Goal: Task Accomplishment & Management: Use online tool/utility

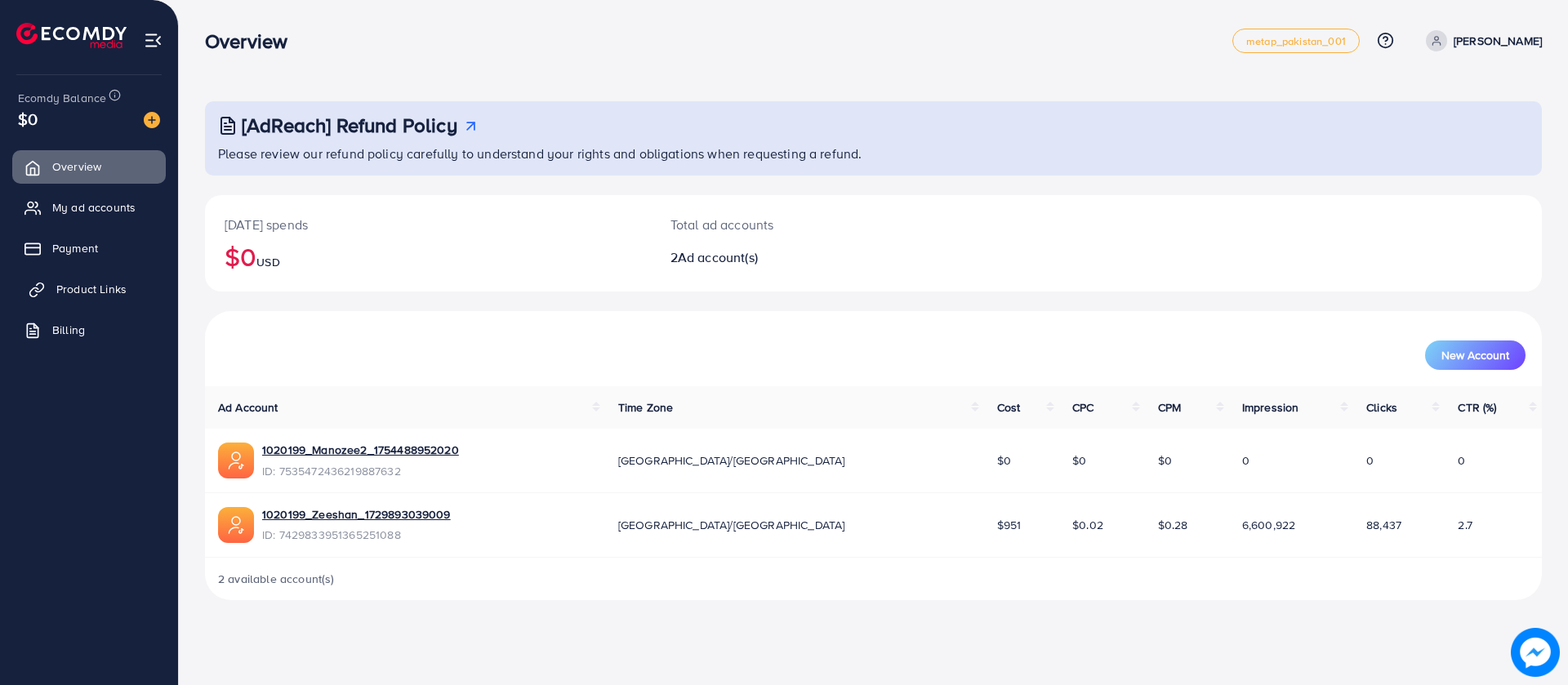
click at [58, 285] on span "Product Links" at bounding box center [91, 288] width 71 height 16
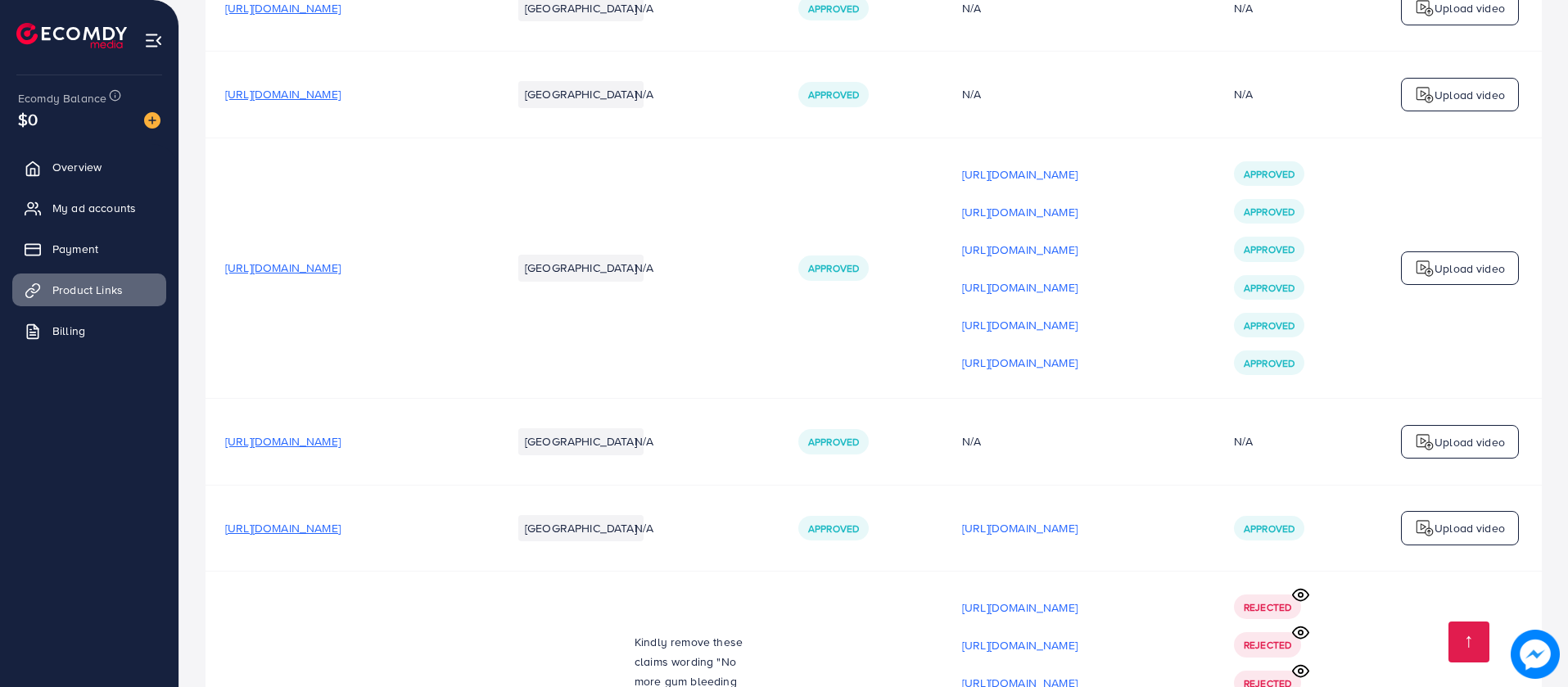
scroll to position [14921, 0]
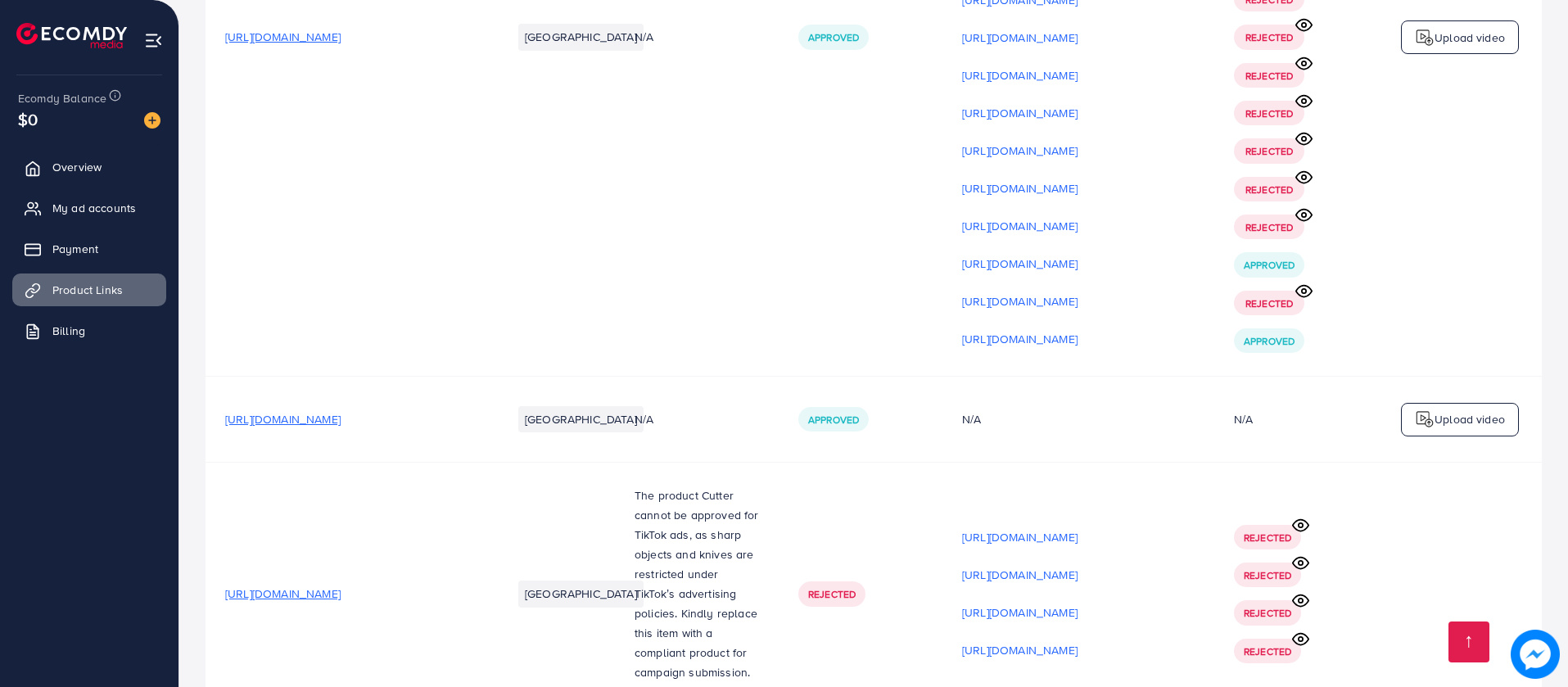
click at [340, 586] on span "[URL][DOMAIN_NAME]" at bounding box center [282, 593] width 115 height 16
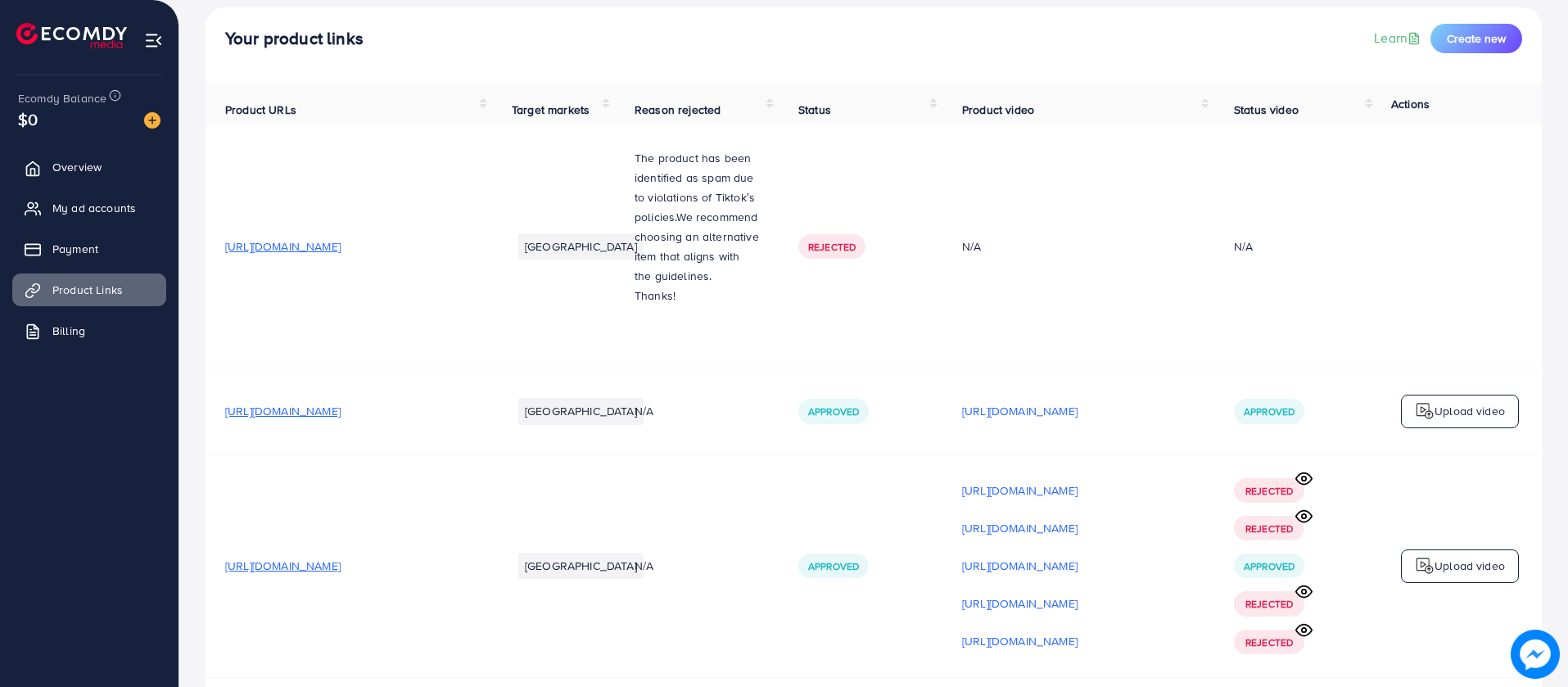
scroll to position [0, 0]
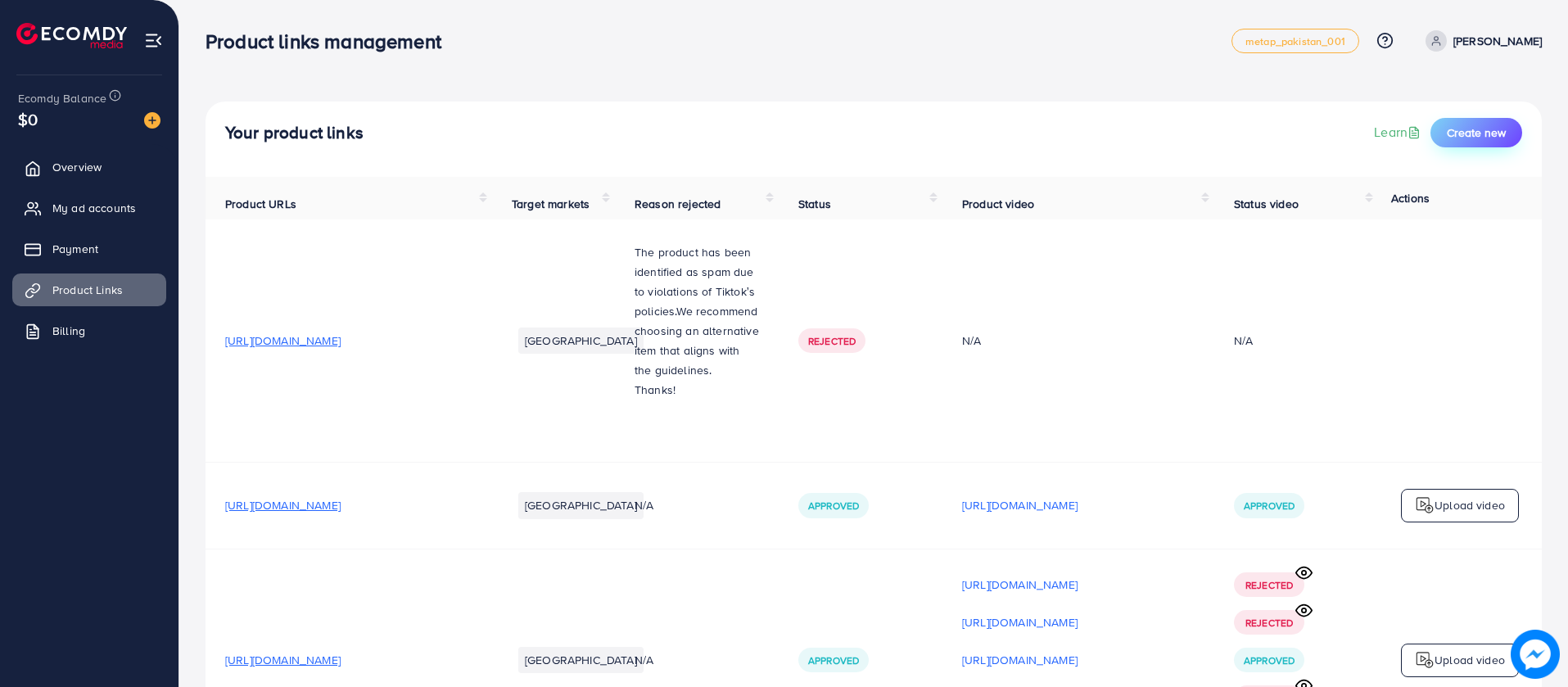
click at [1500, 118] on button "Create new" at bounding box center [1477, 132] width 92 height 30
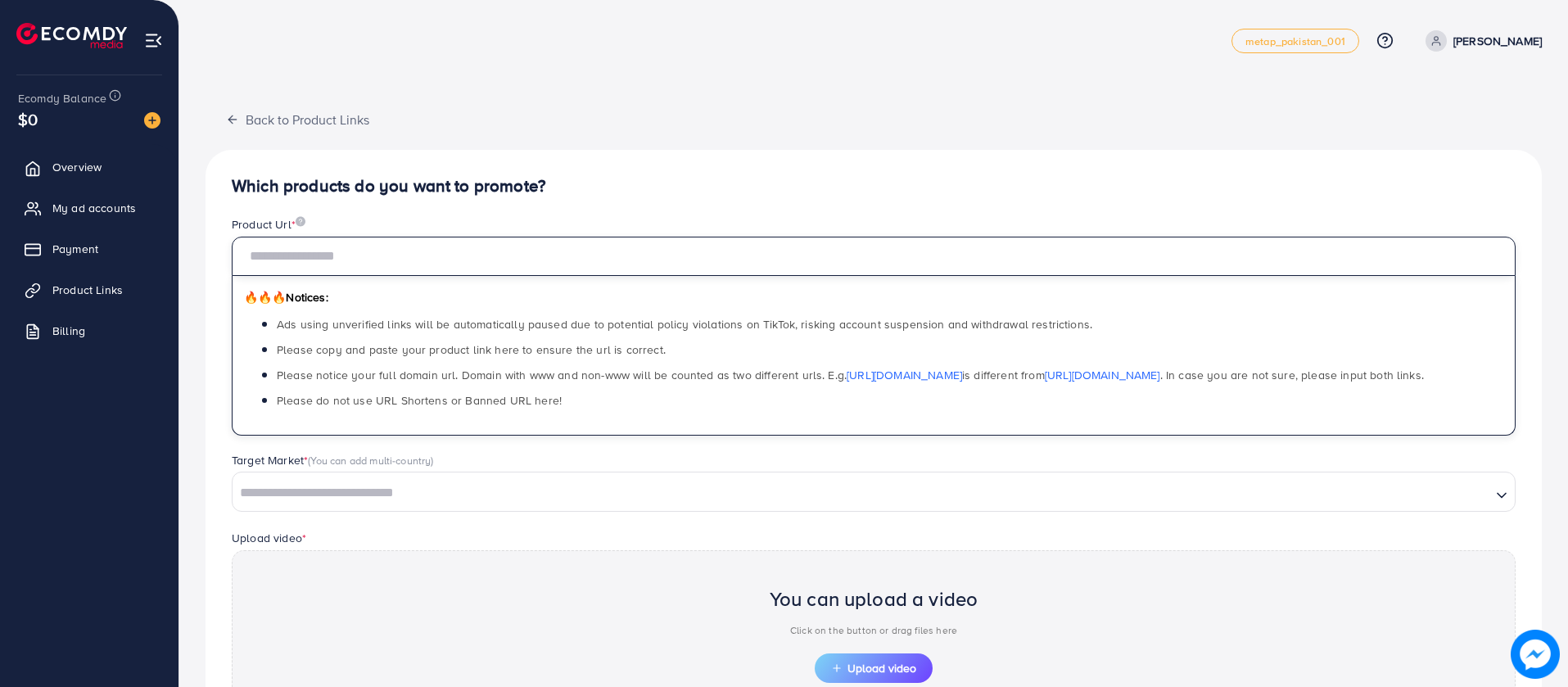
click at [1014, 246] on input "text" at bounding box center [874, 257] width 1284 height 39
paste input "**********"
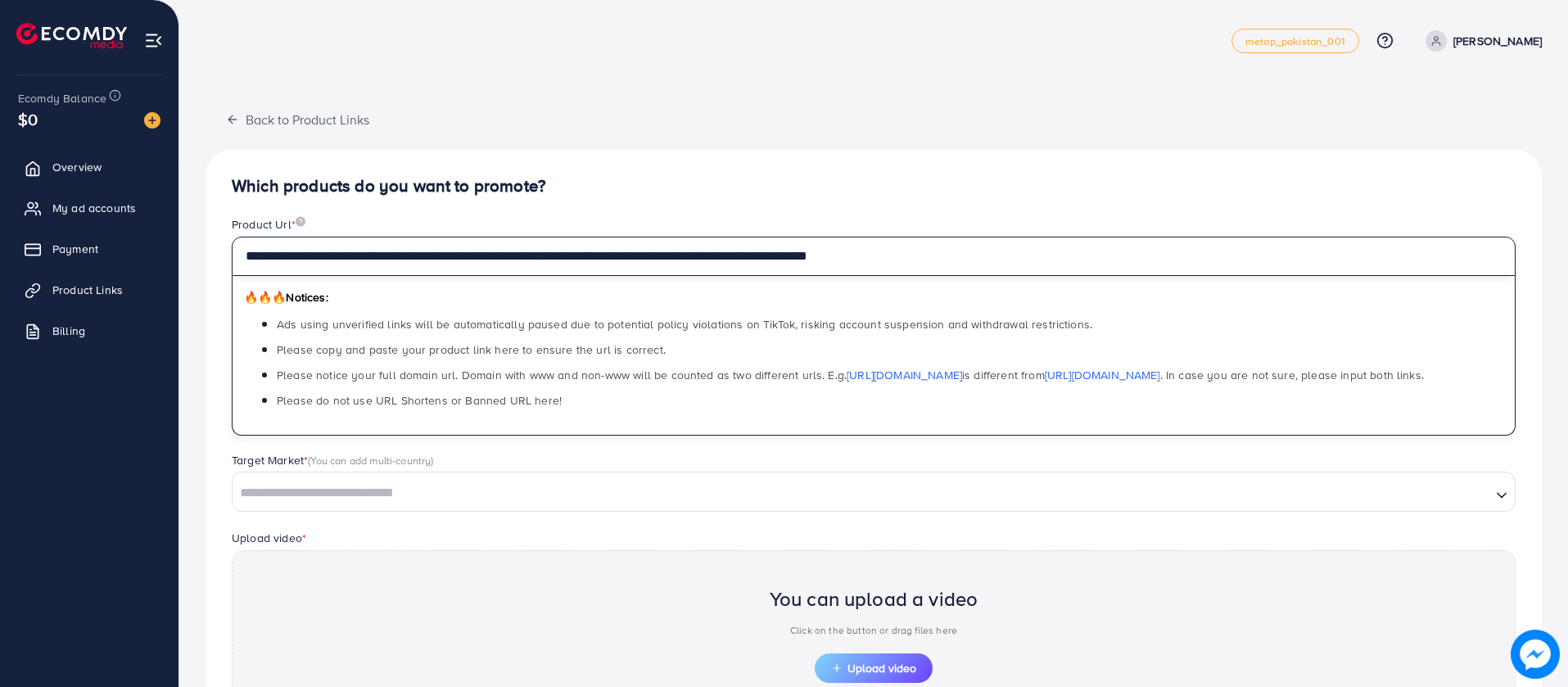
type input "**********"
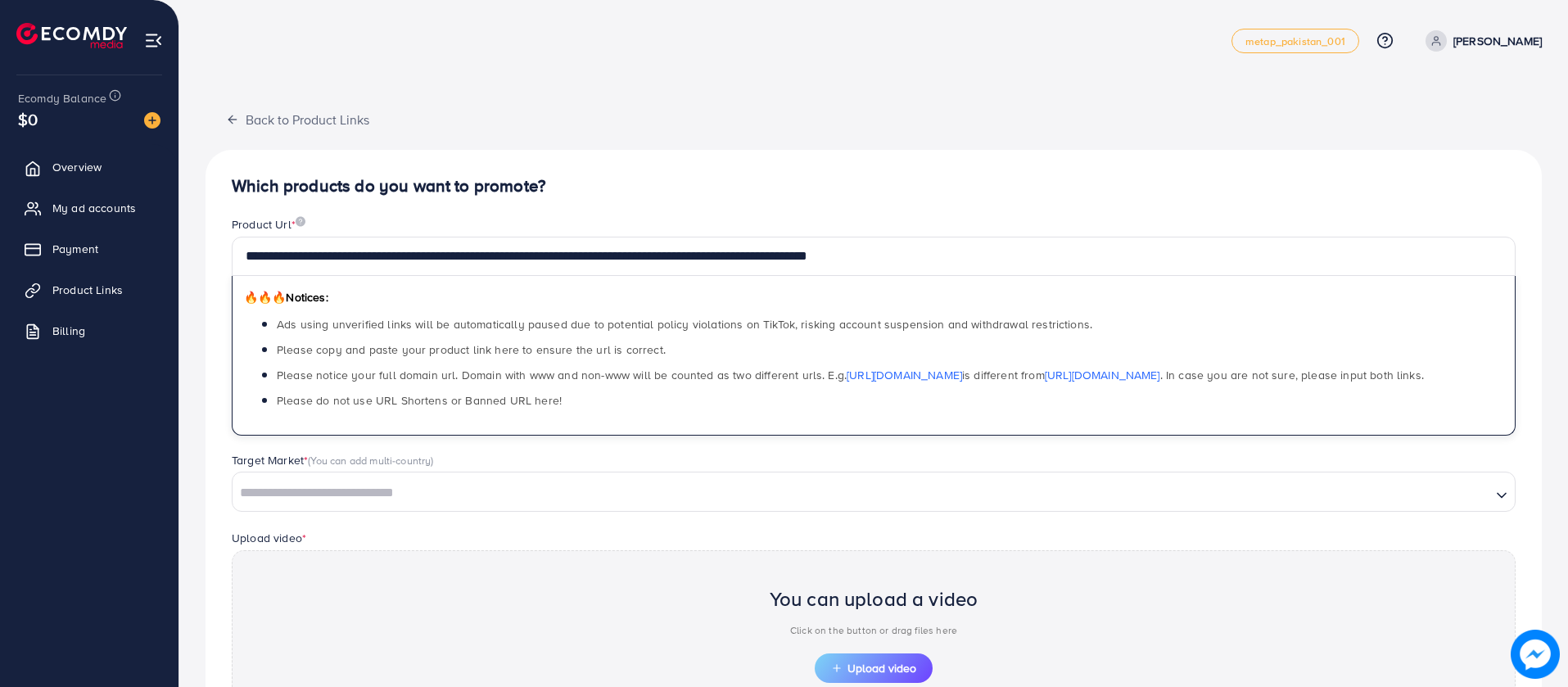
click at [832, 483] on input "Search for option" at bounding box center [862, 494] width 1255 height 26
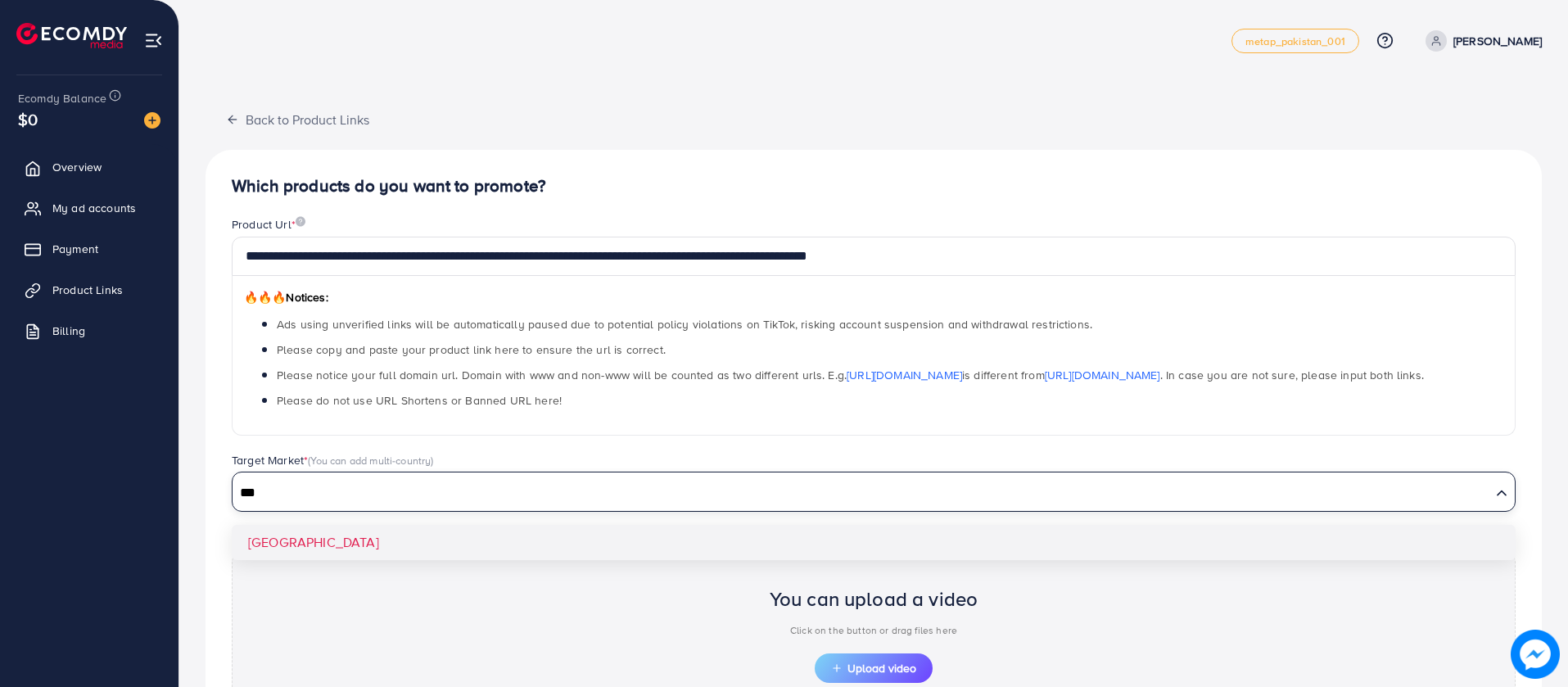
type input "***"
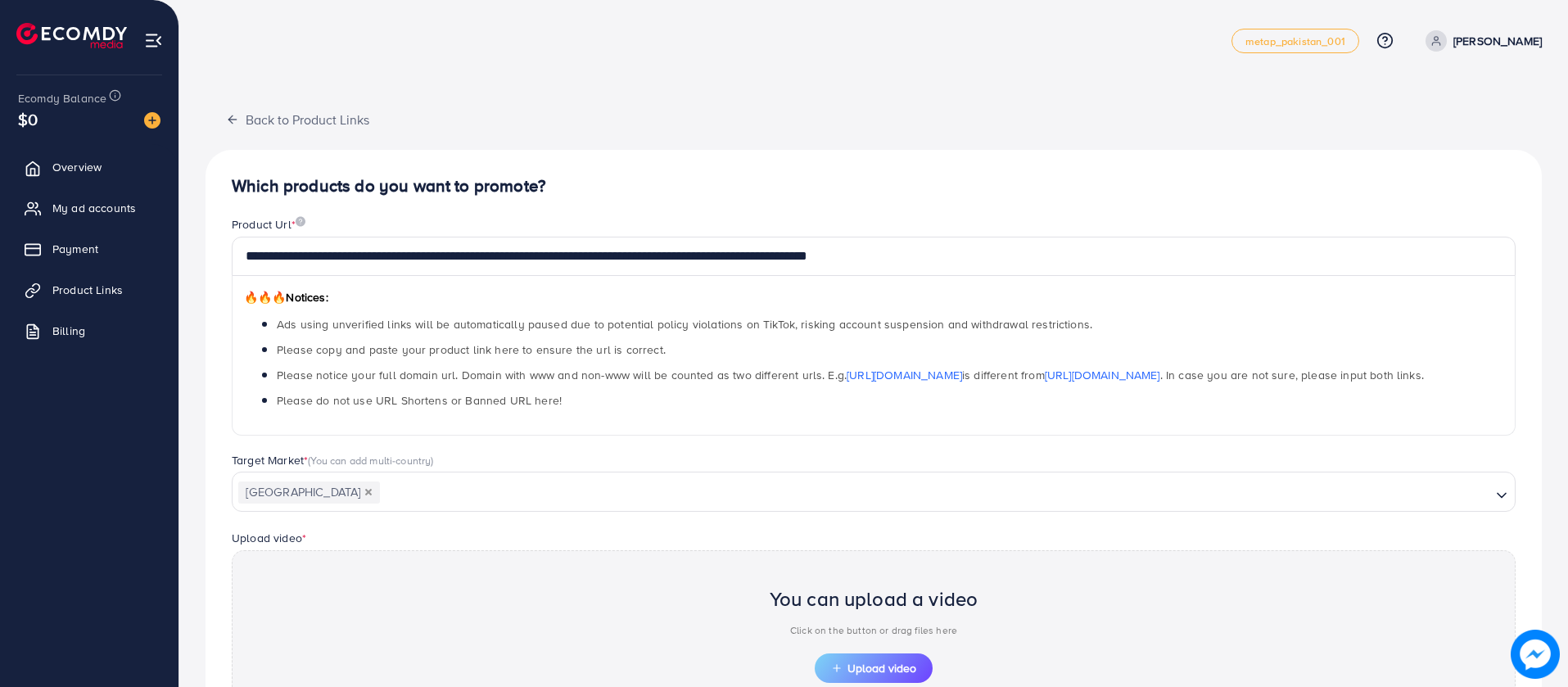
click at [801, 551] on div "**********" at bounding box center [873, 494] width 1336 height 687
click at [868, 679] on button "Upload video" at bounding box center [873, 667] width 118 height 30
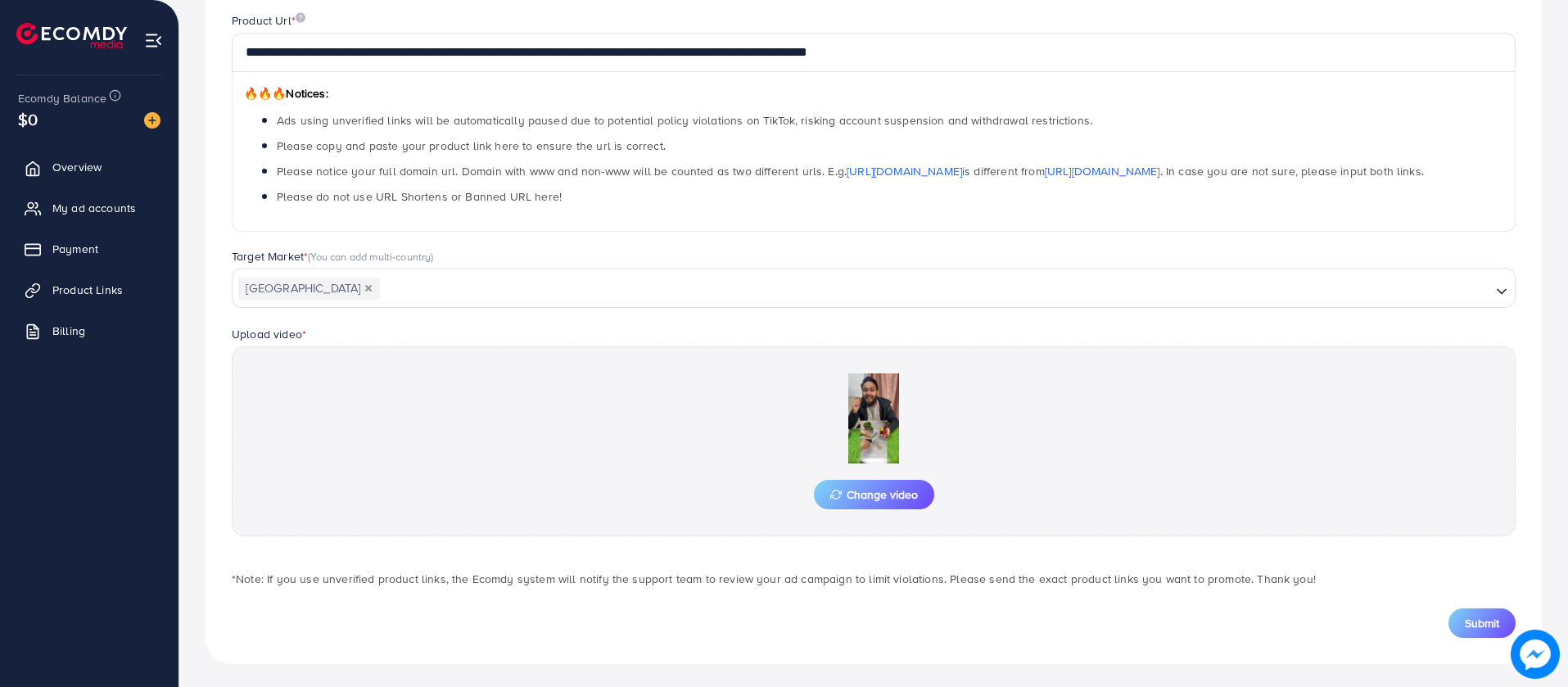
scroll to position [207, 0]
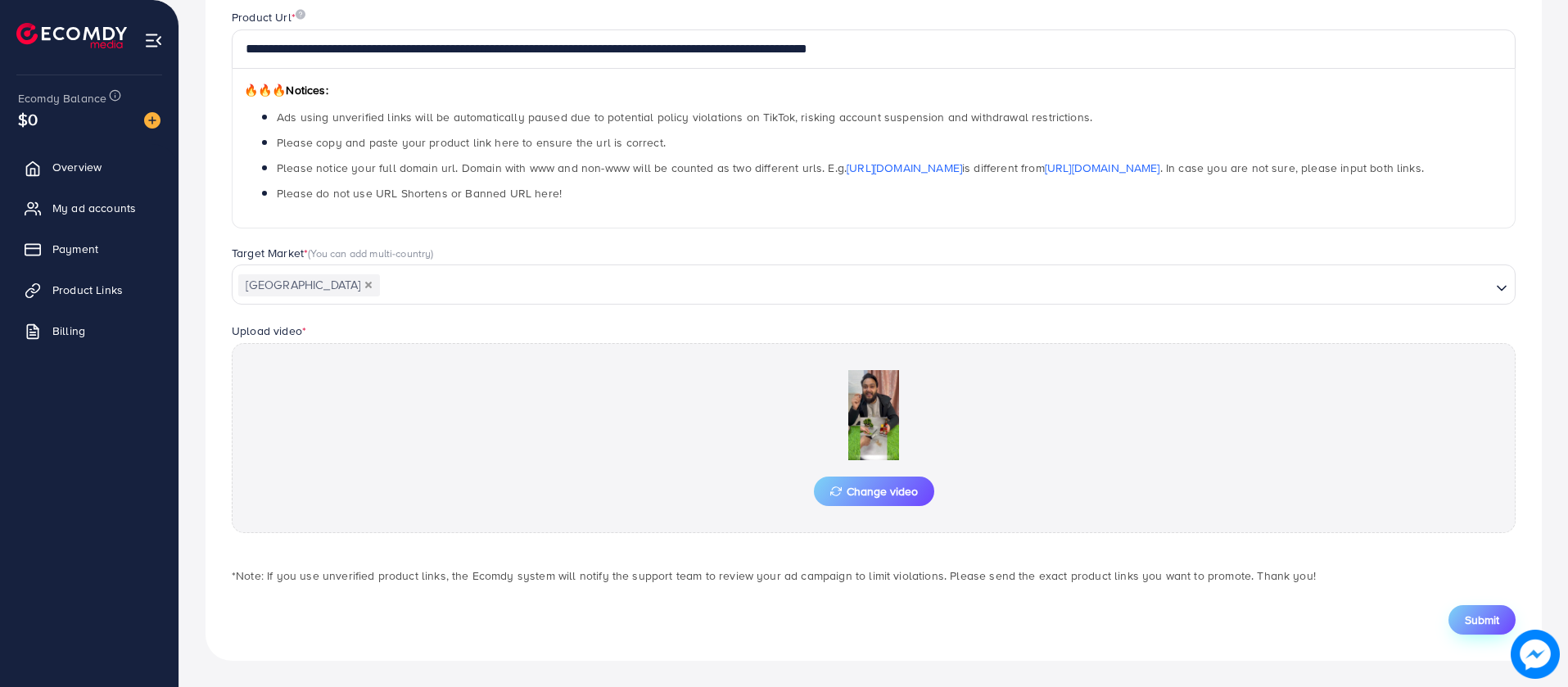
click at [1461, 610] on button "Submit" at bounding box center [1482, 620] width 67 height 30
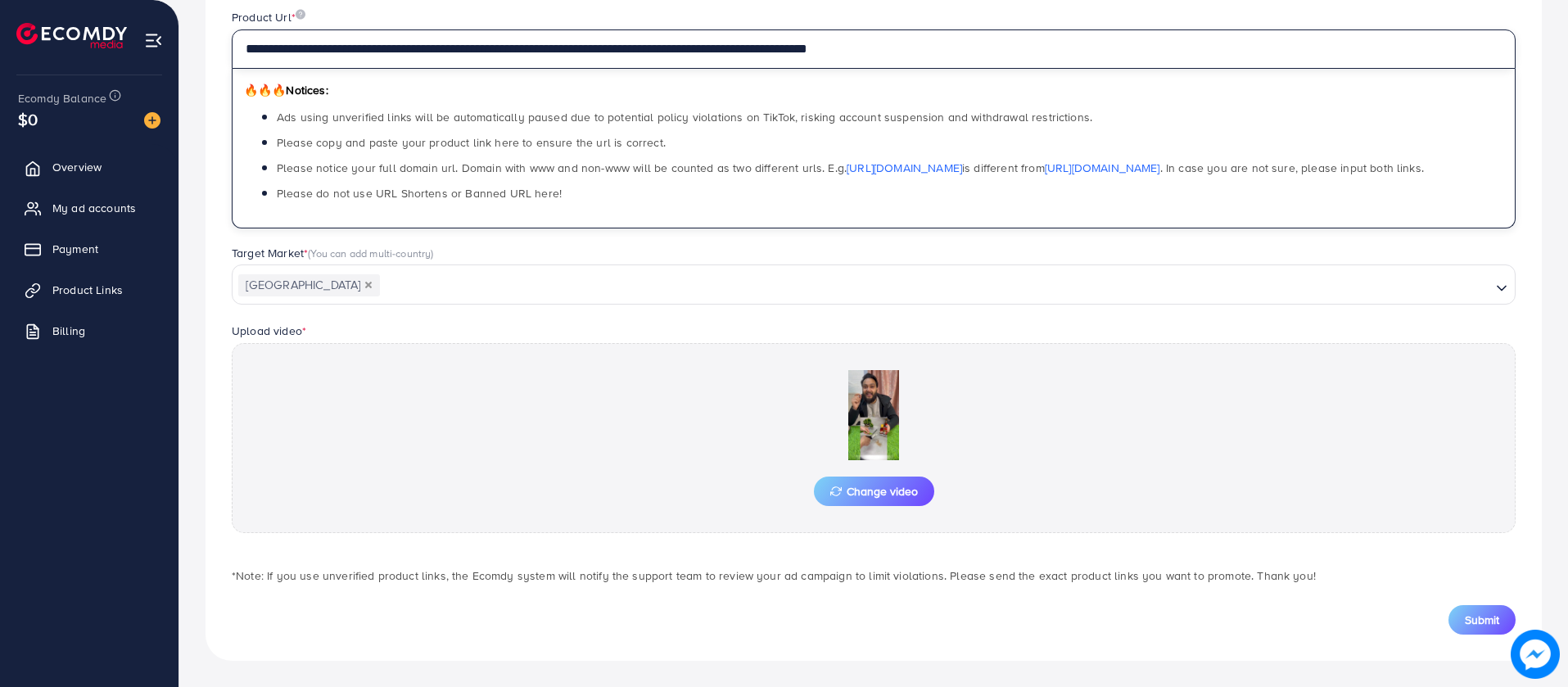
click at [1143, 59] on input "**********" at bounding box center [874, 49] width 1284 height 39
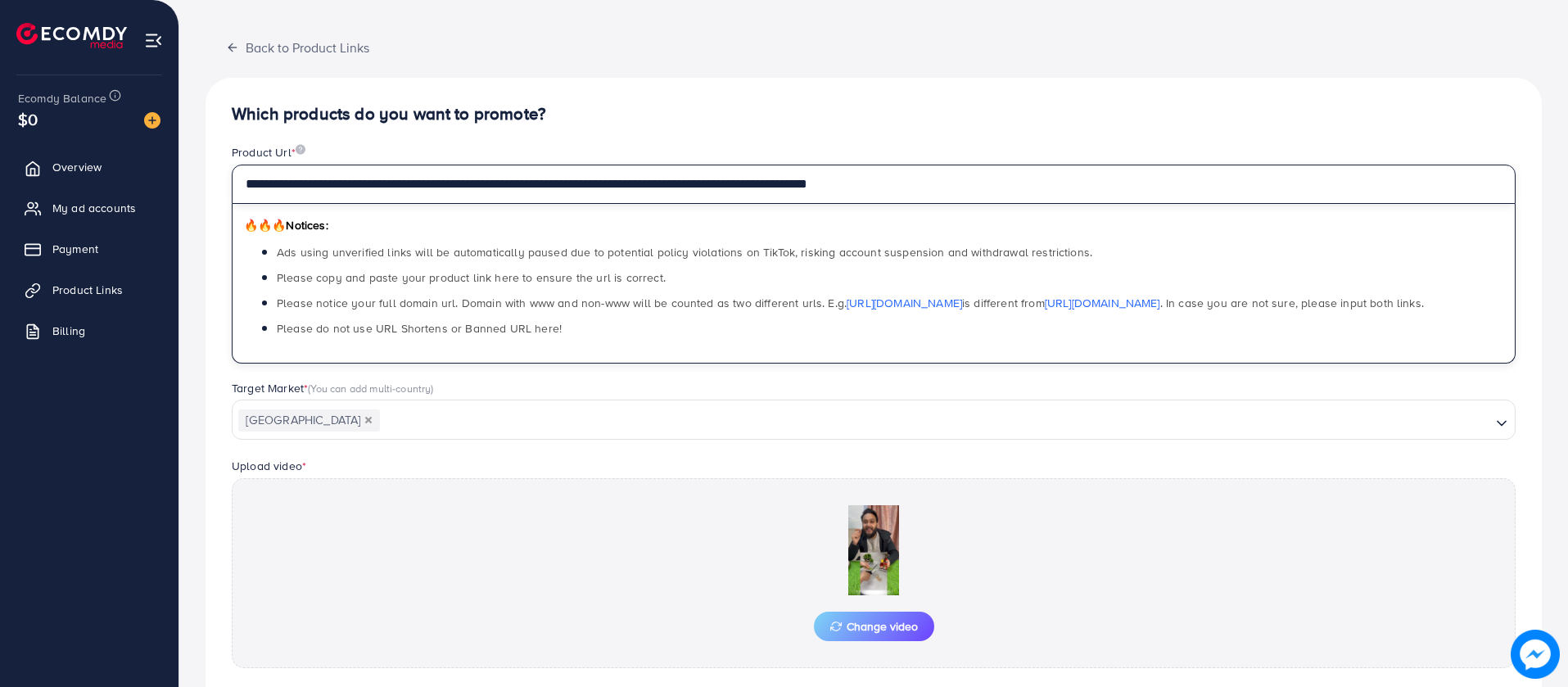
scroll to position [0, 0]
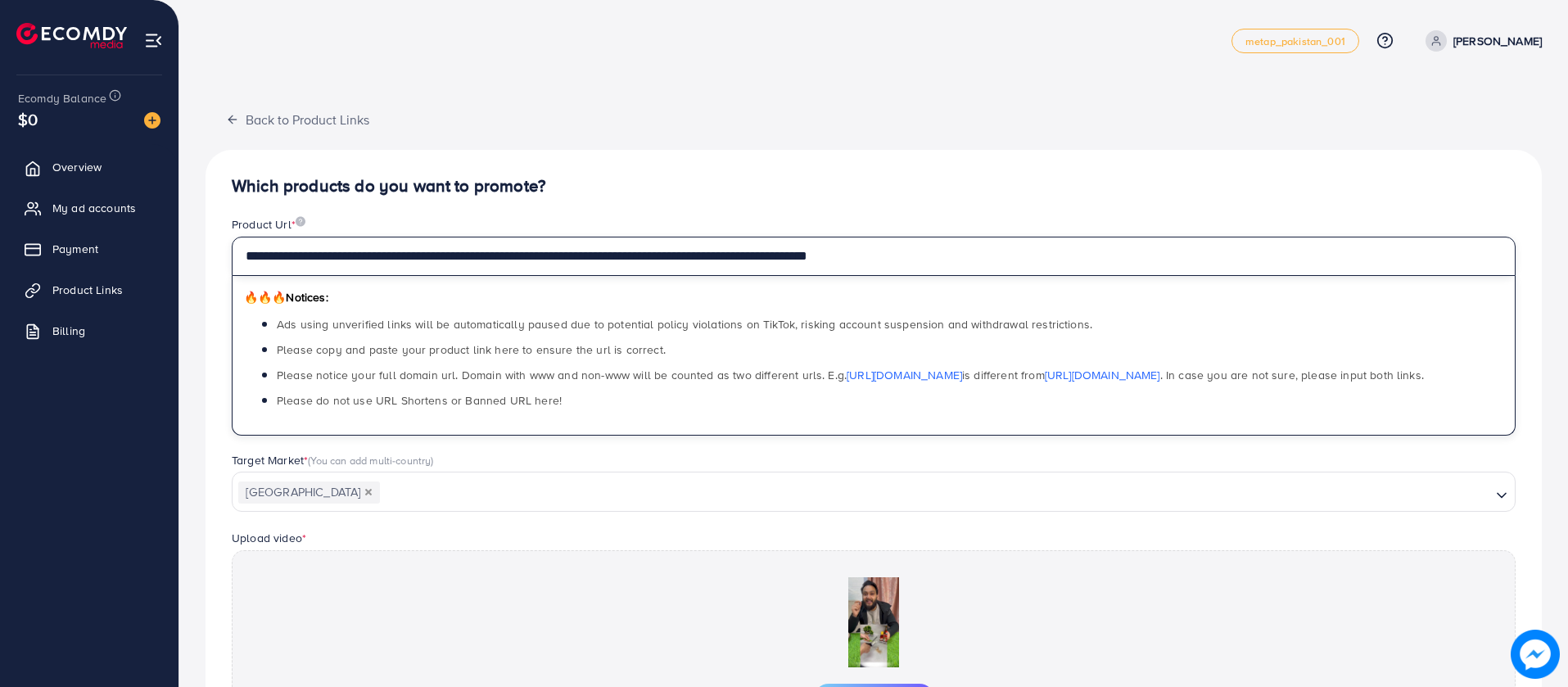
drag, startPoint x: 1105, startPoint y: 43, endPoint x: 189, endPoint y: 51, distance: 916.0
click at [189, 51] on div "**********" at bounding box center [873, 447] width 1389 height 894
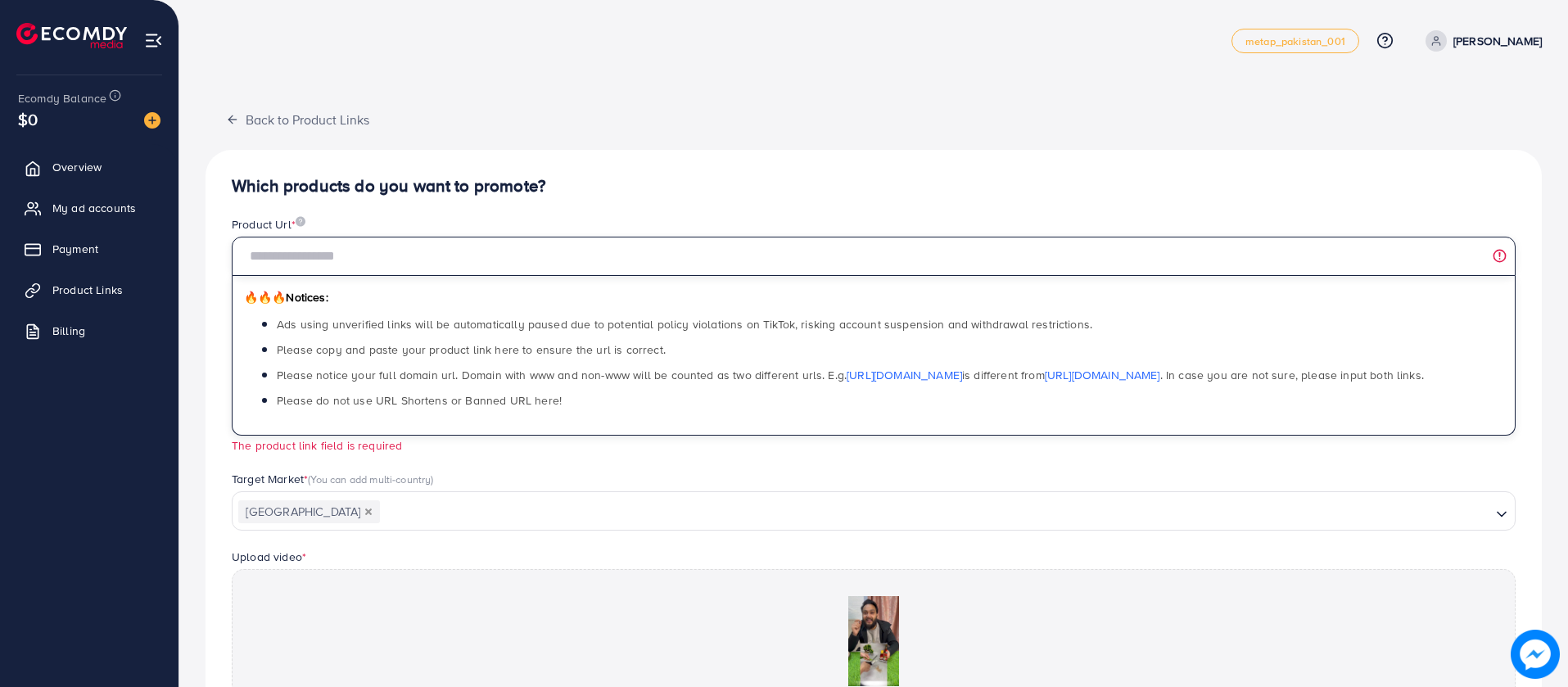
paste input "**********"
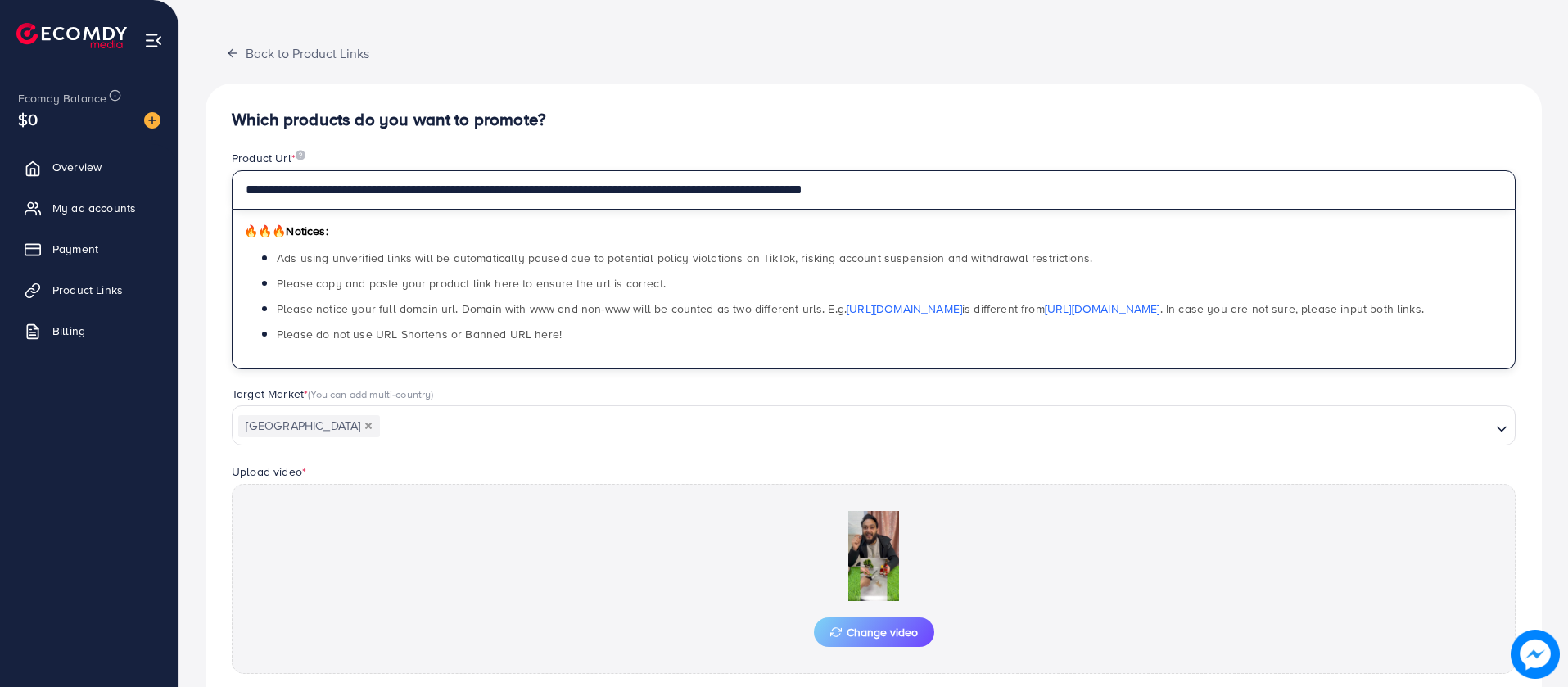
scroll to position [207, 0]
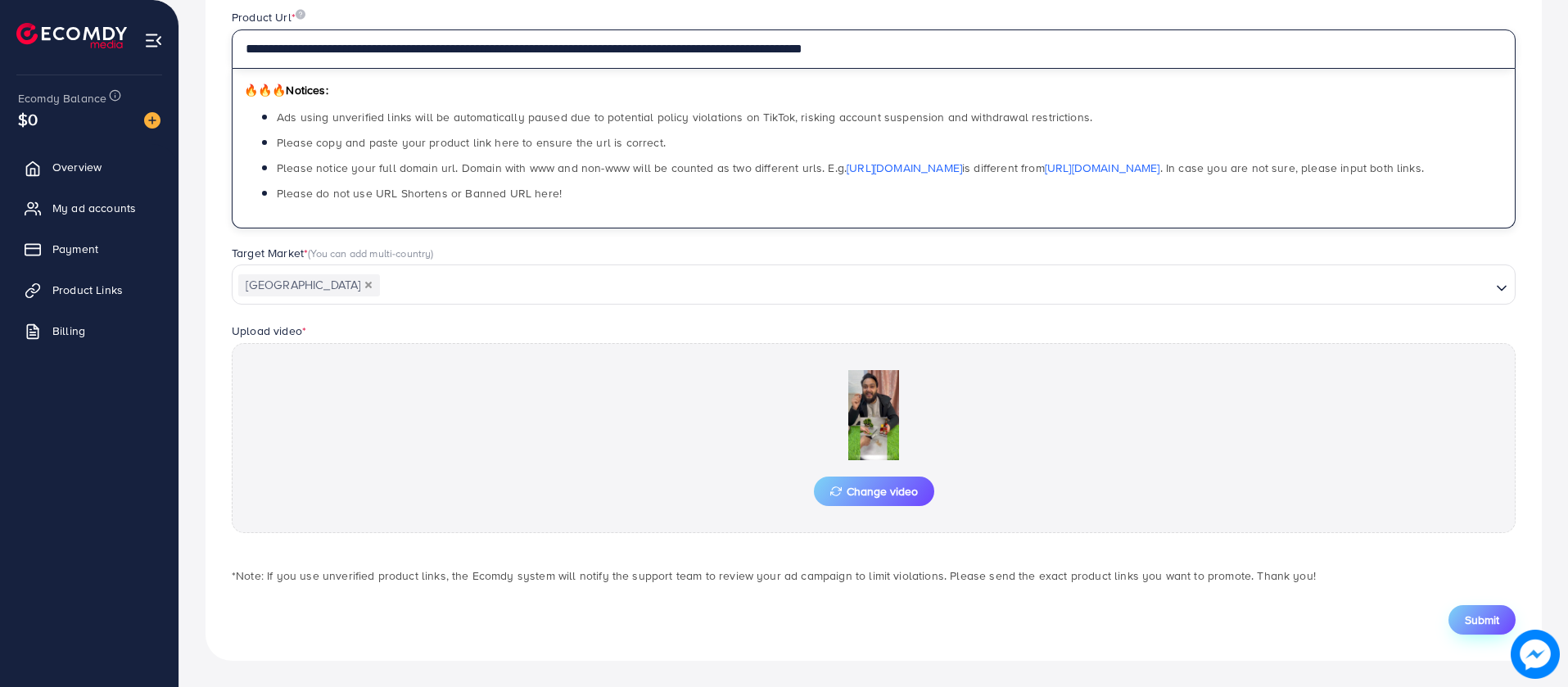
type input "**********"
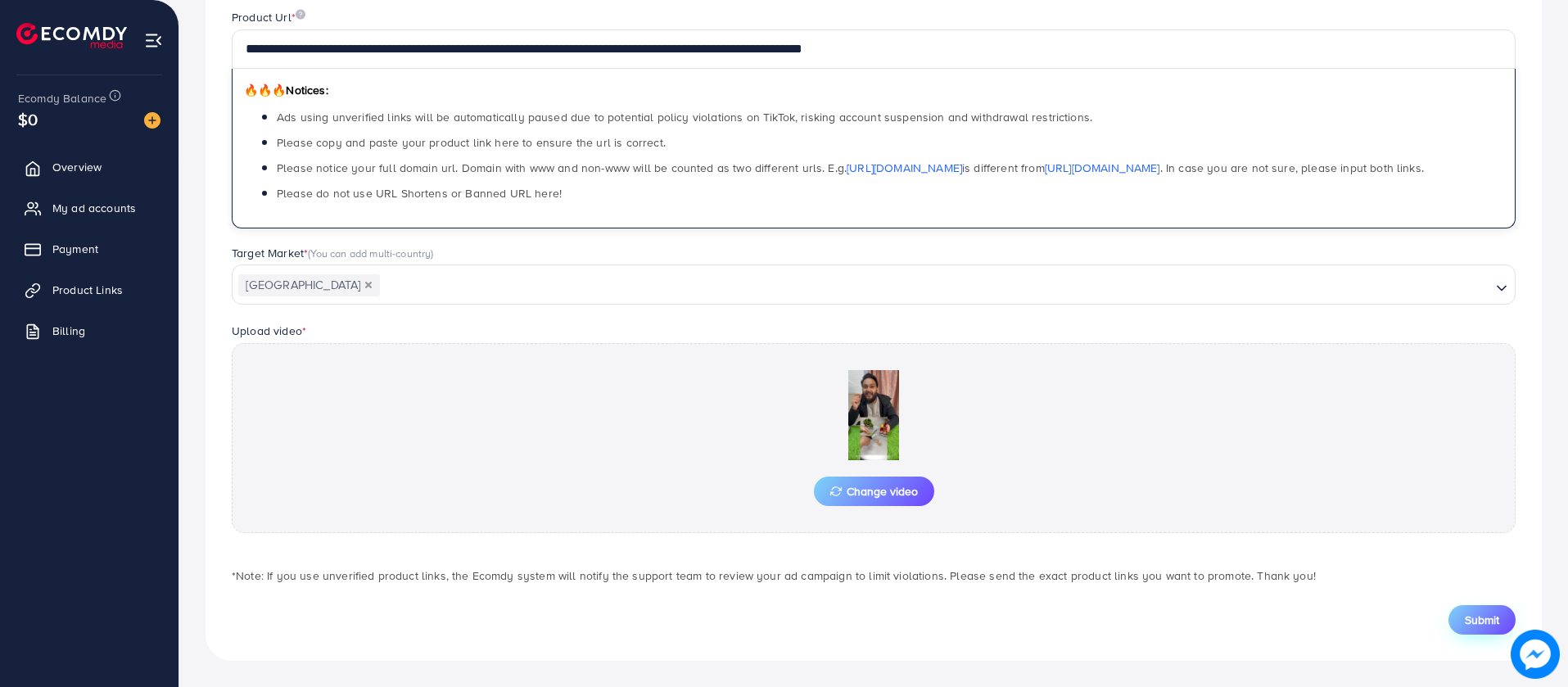
click at [1458, 619] on button "Submit" at bounding box center [1482, 620] width 67 height 30
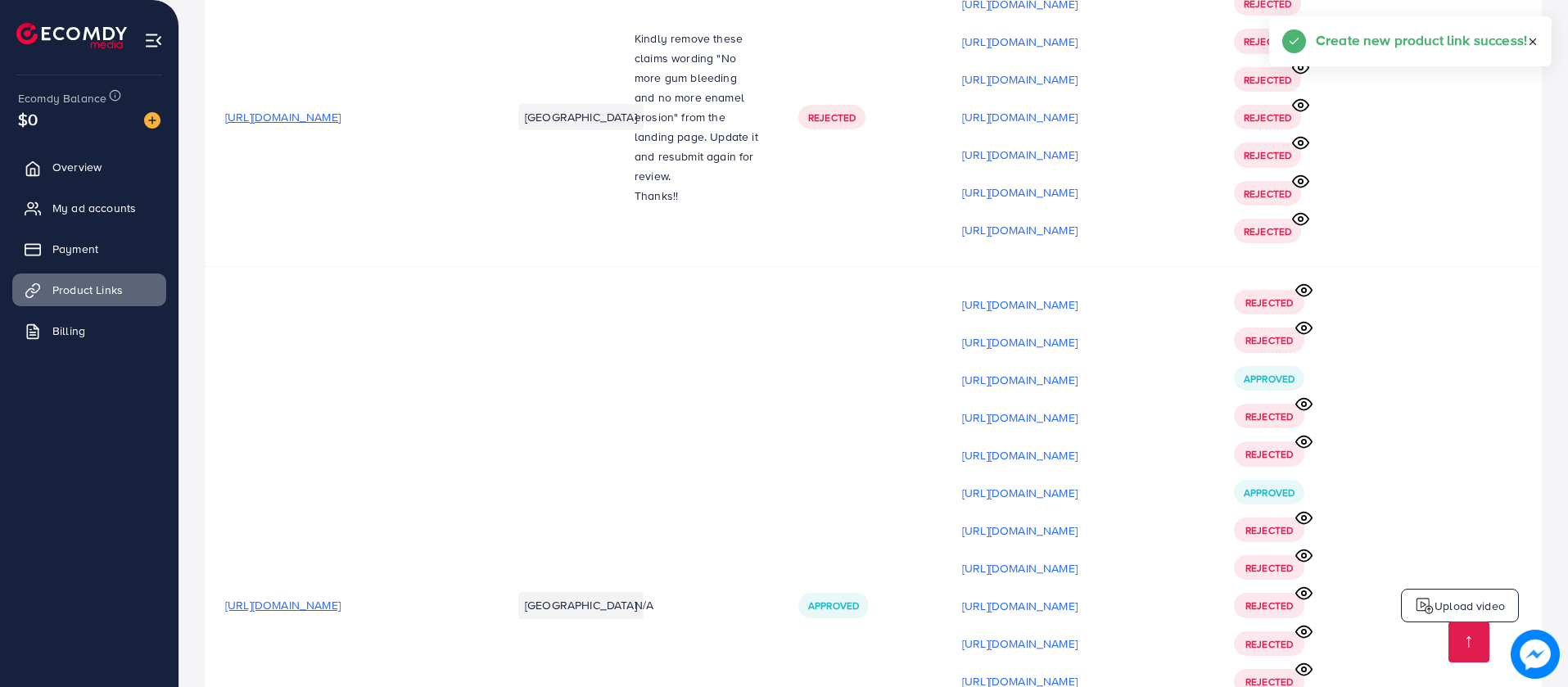
scroll to position [15007, 0]
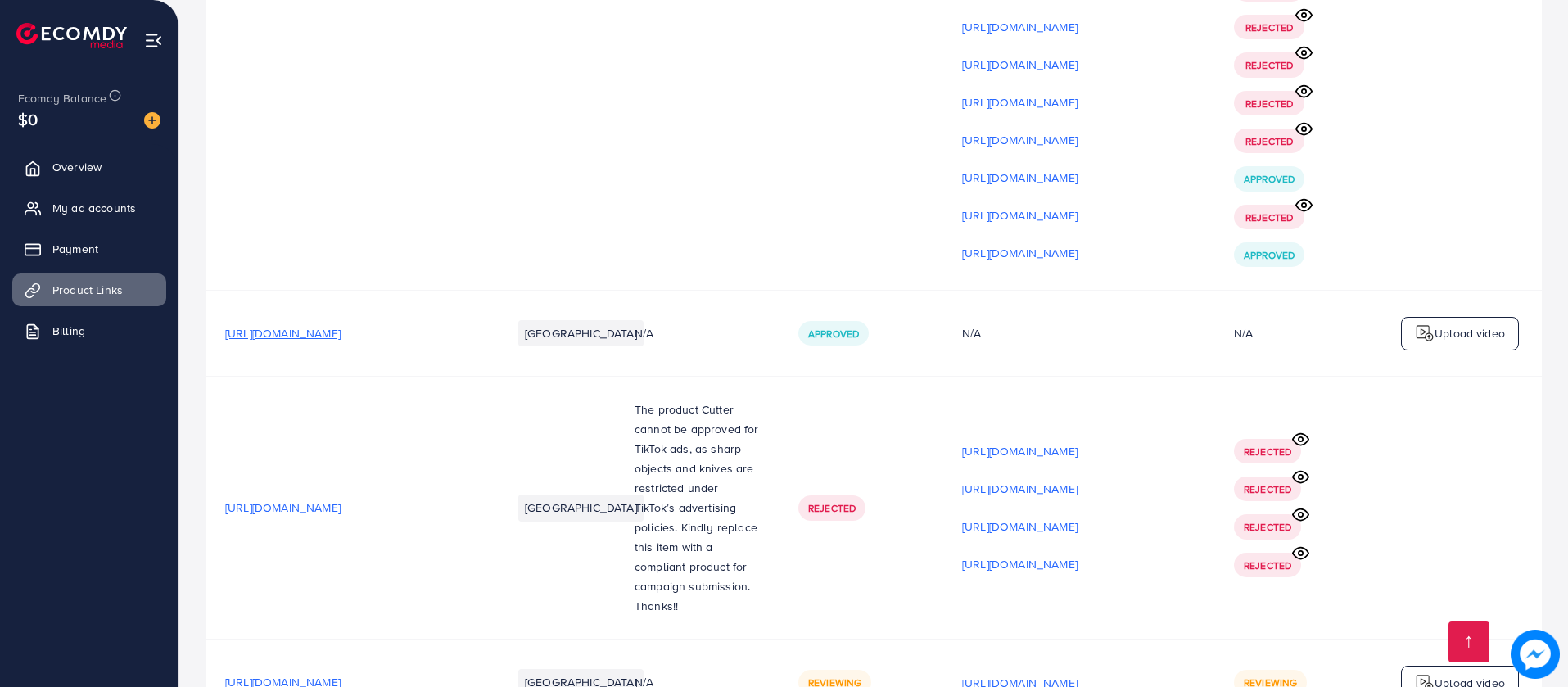
click at [1457, 666] on div "Upload video" at bounding box center [1460, 683] width 118 height 34
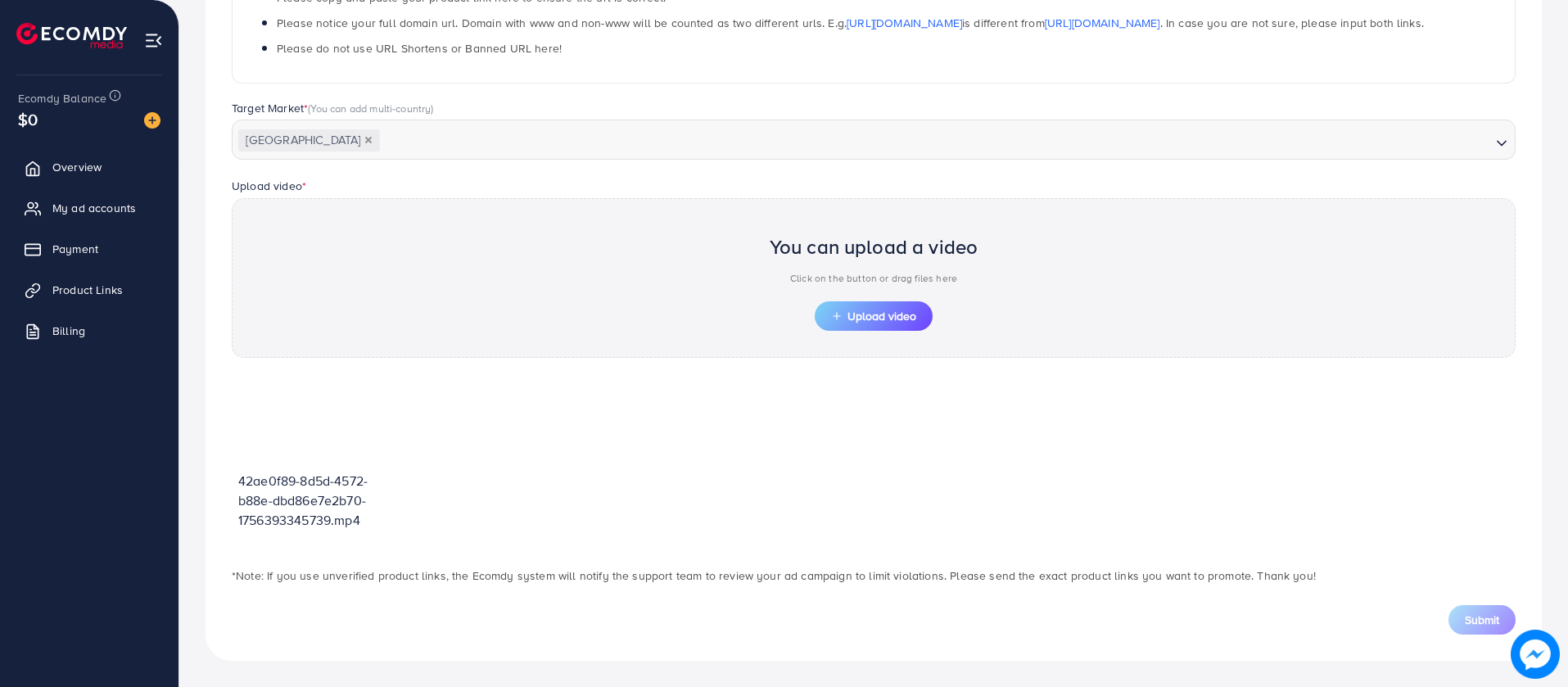
scroll to position [352, 0]
click at [856, 310] on span "Upload video" at bounding box center [874, 315] width 85 height 11
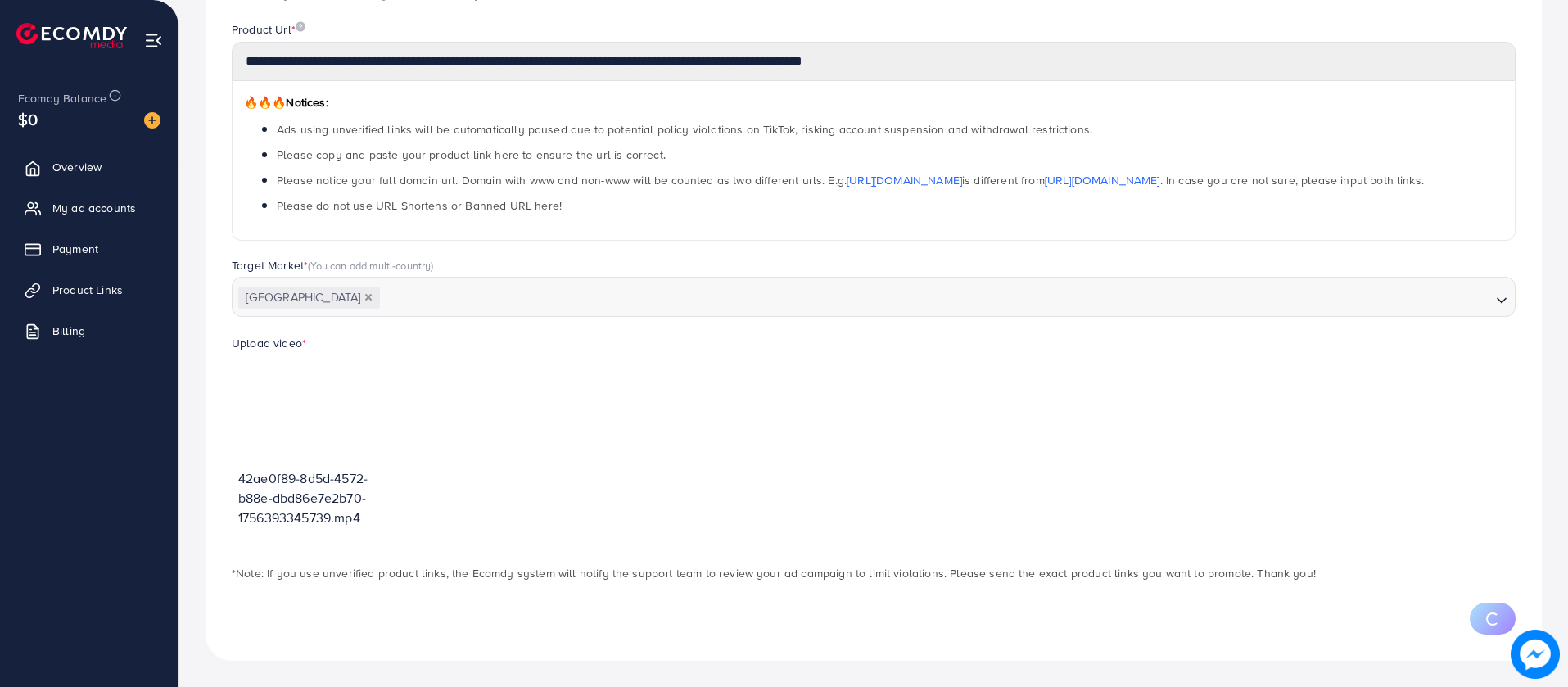
scroll to position [274, 0]
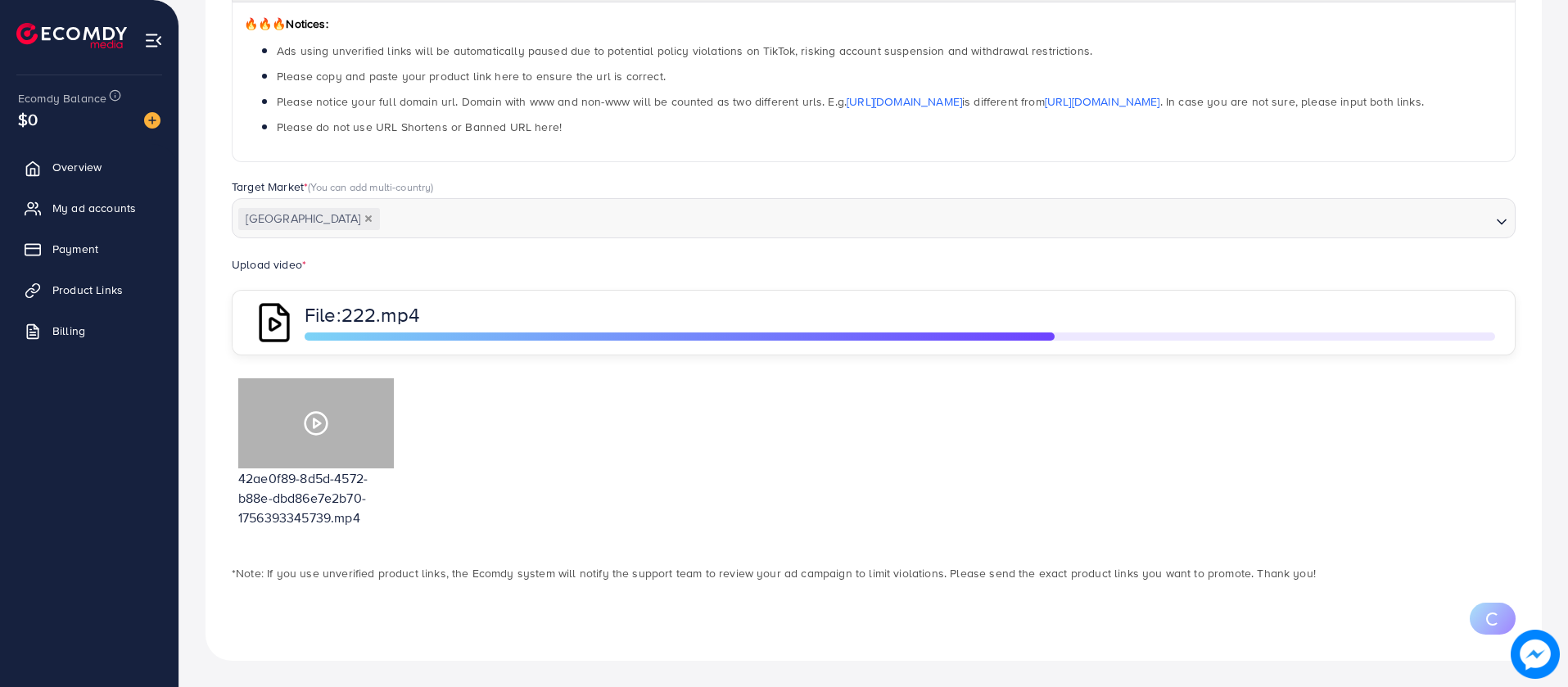
click at [328, 414] on icon at bounding box center [315, 423] width 26 height 26
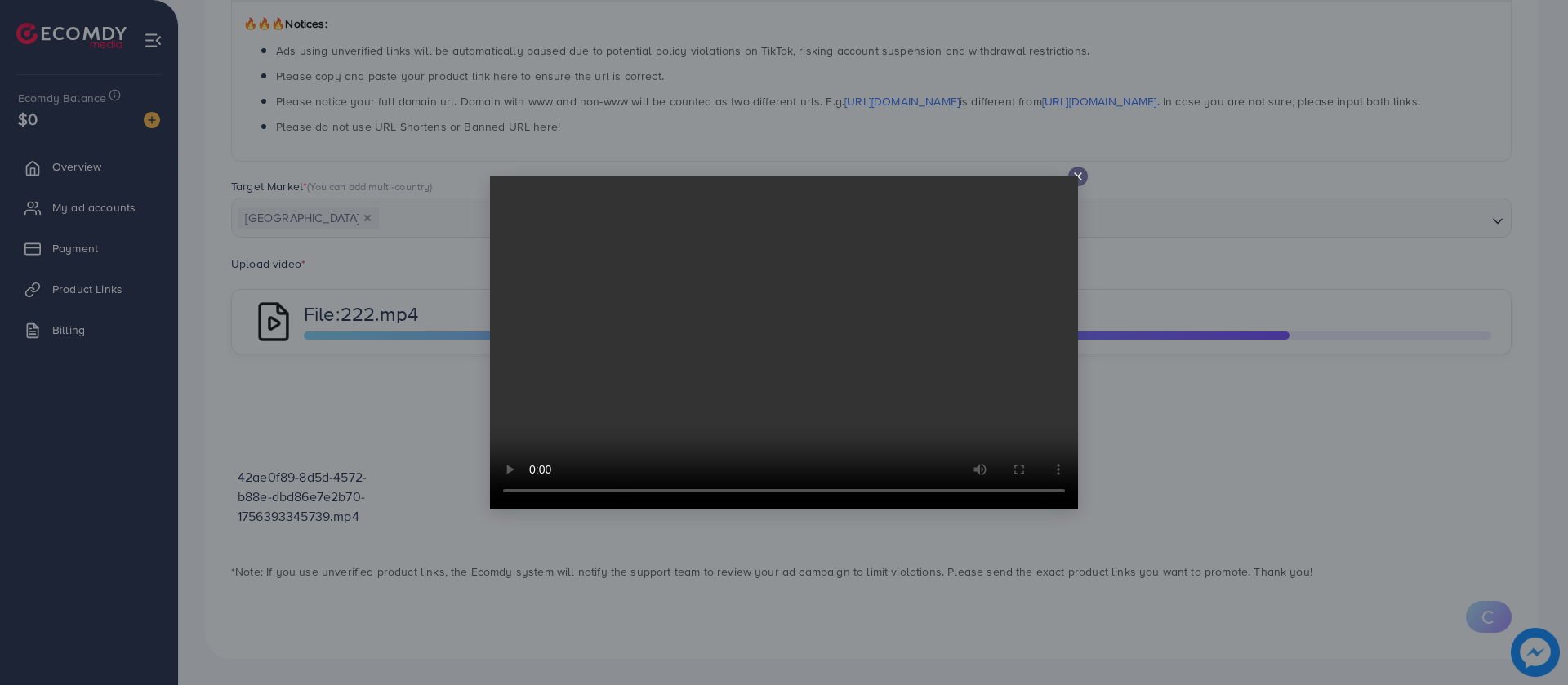
click at [1078, 175] on icon at bounding box center [1077, 176] width 13 height 13
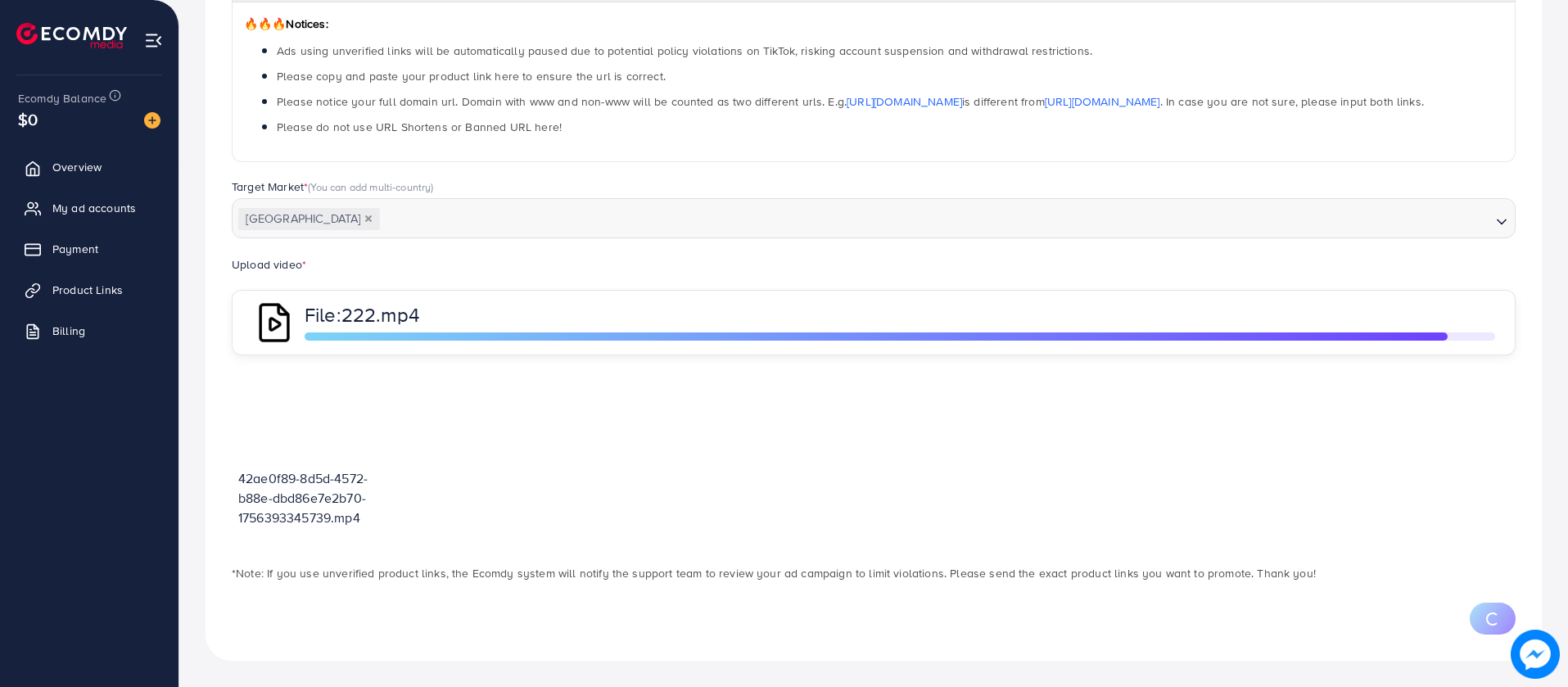
drag, startPoint x: 428, startPoint y: 310, endPoint x: 443, endPoint y: 285, distance: 29.2
click at [443, 285] on div "Upload video * File: 222.mp4" at bounding box center [873, 305] width 1310 height 101
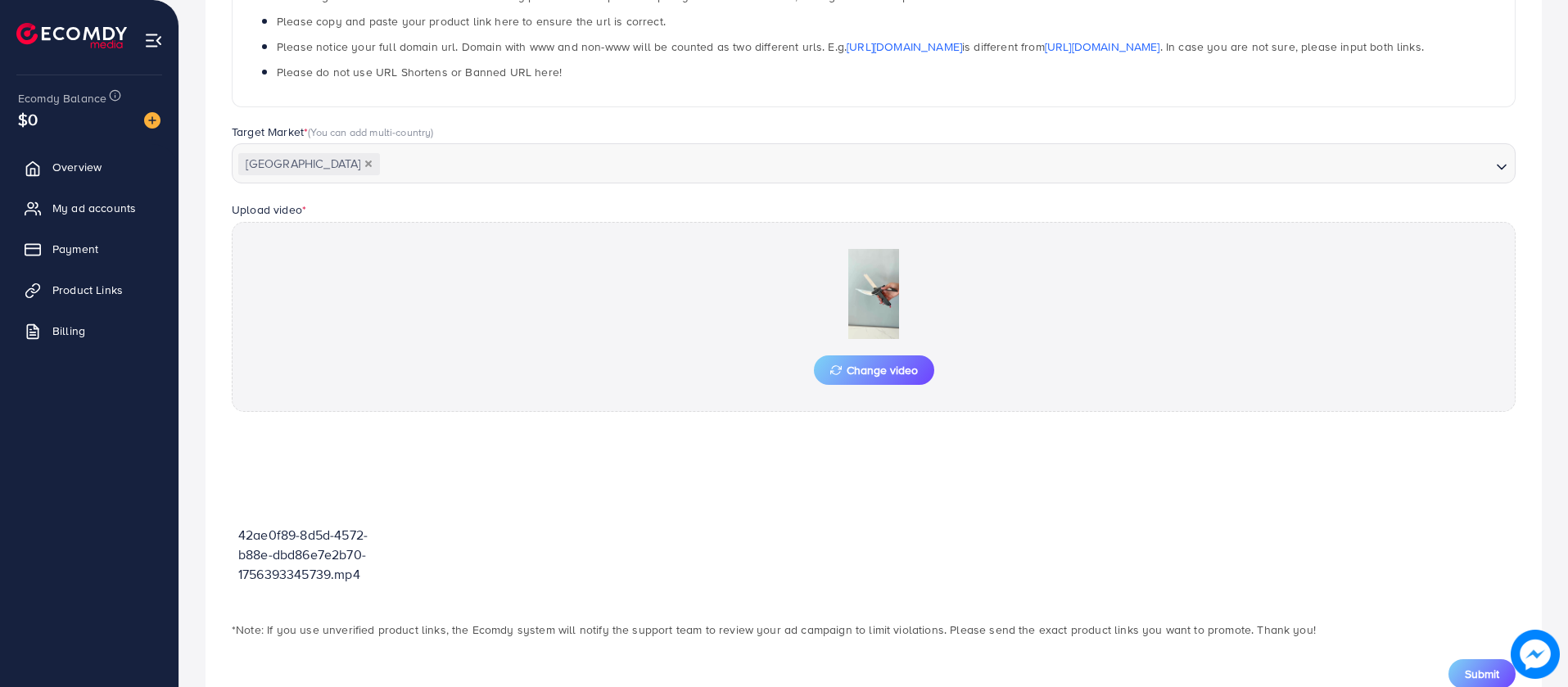
scroll to position [382, 0]
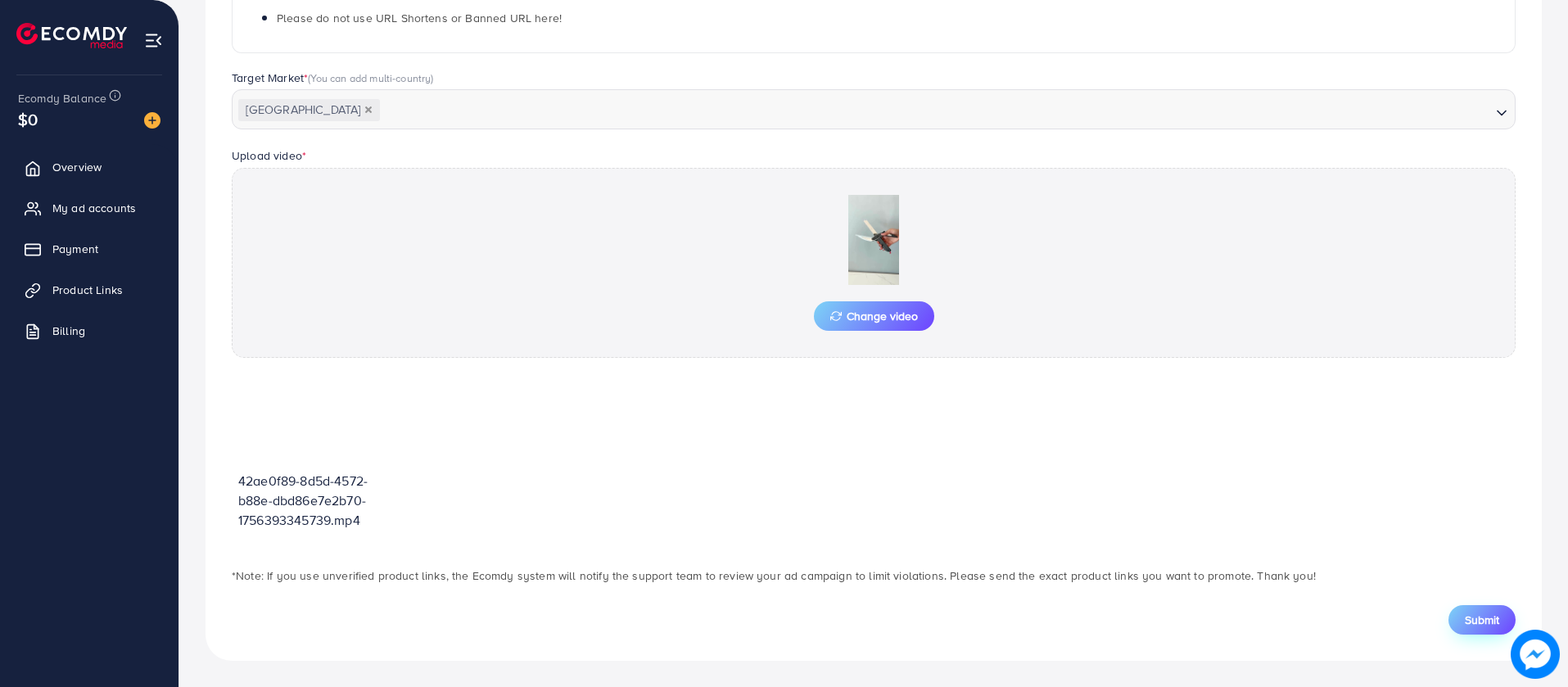
click at [1501, 613] on button "Submit" at bounding box center [1482, 620] width 67 height 30
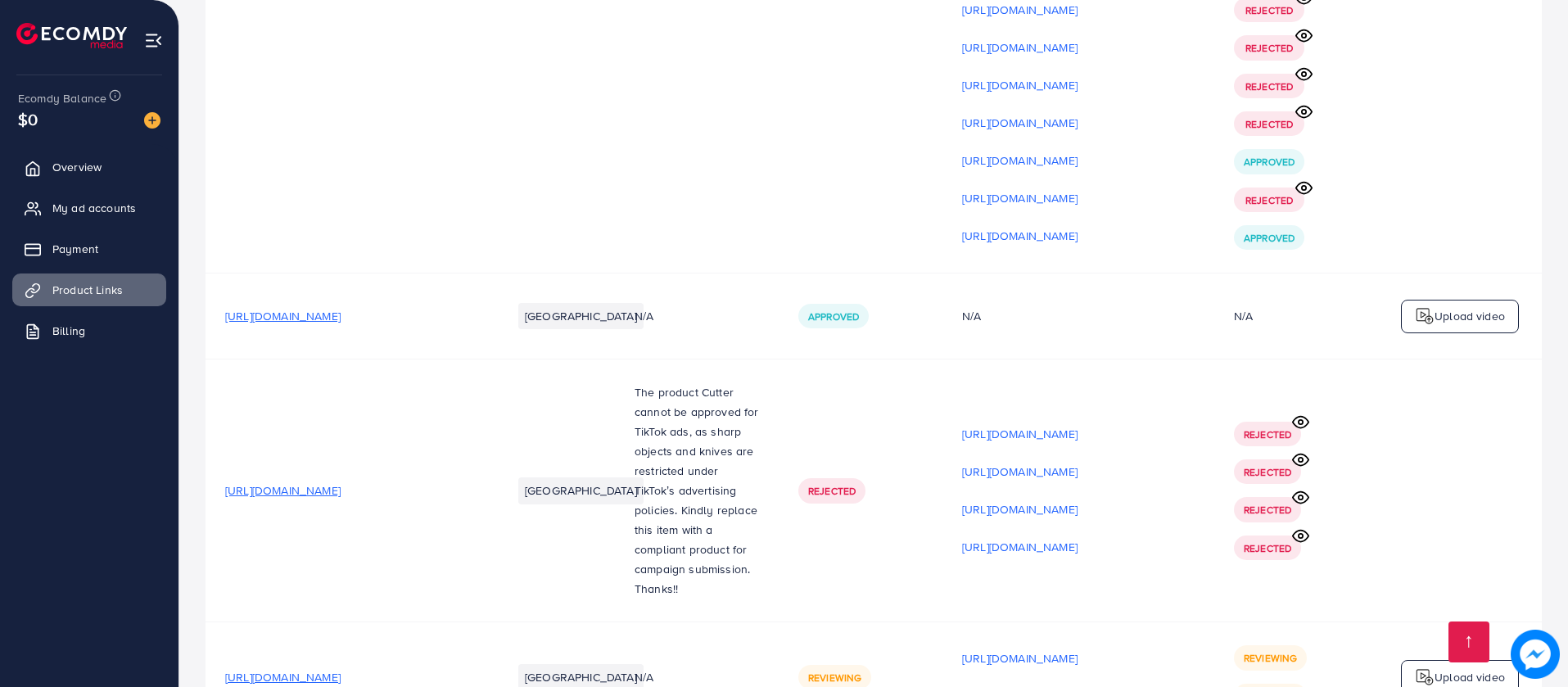
scroll to position [15030, 0]
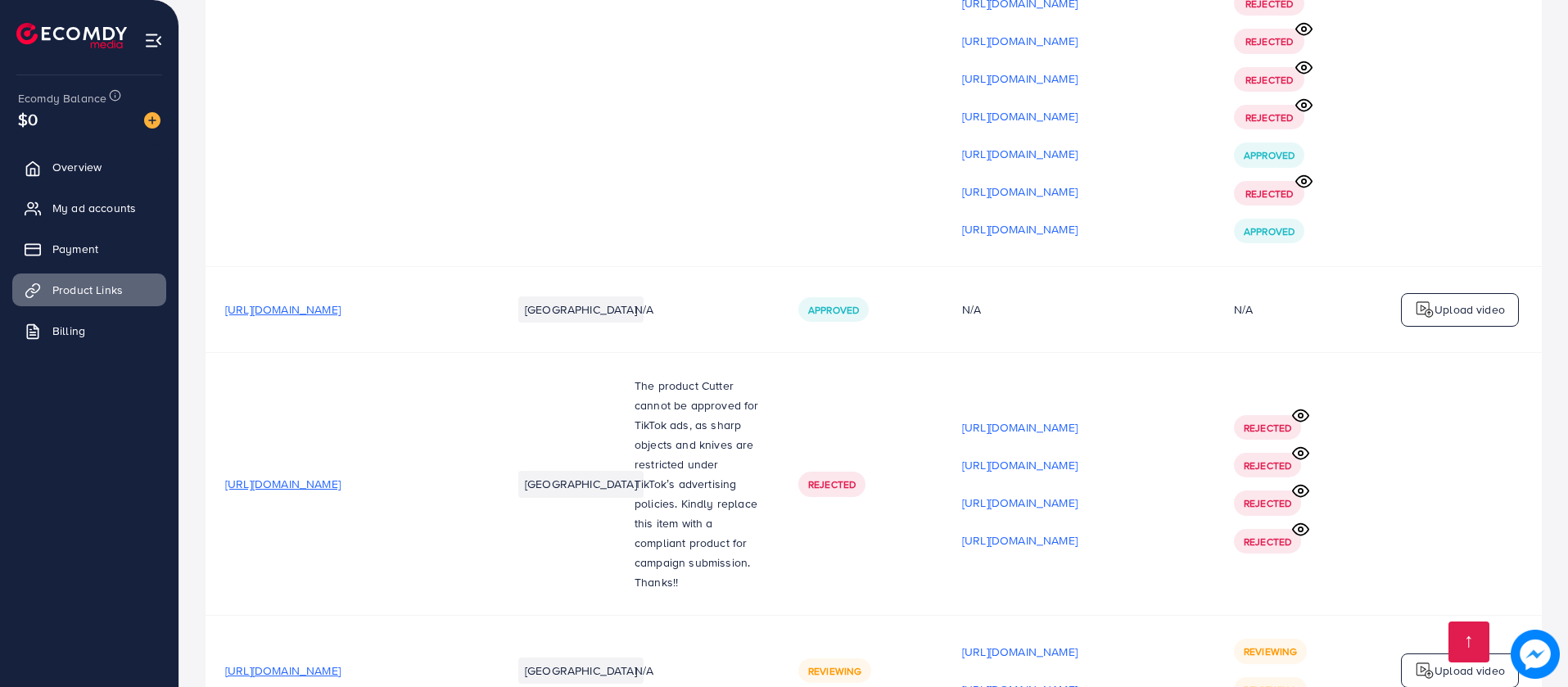
click at [1451, 661] on p "Upload video" at bounding box center [1469, 670] width 71 height 20
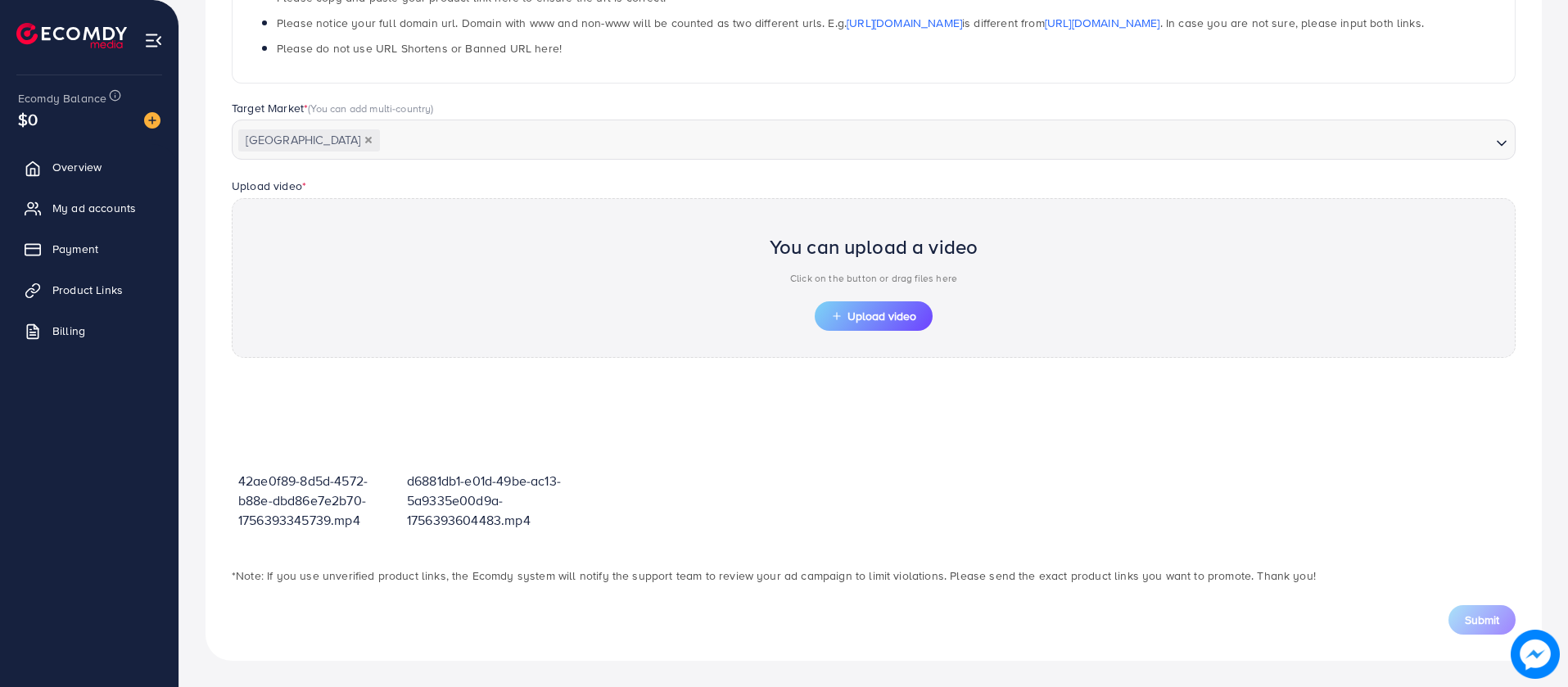
scroll to position [352, 0]
click at [888, 320] on span "Upload video" at bounding box center [874, 315] width 85 height 11
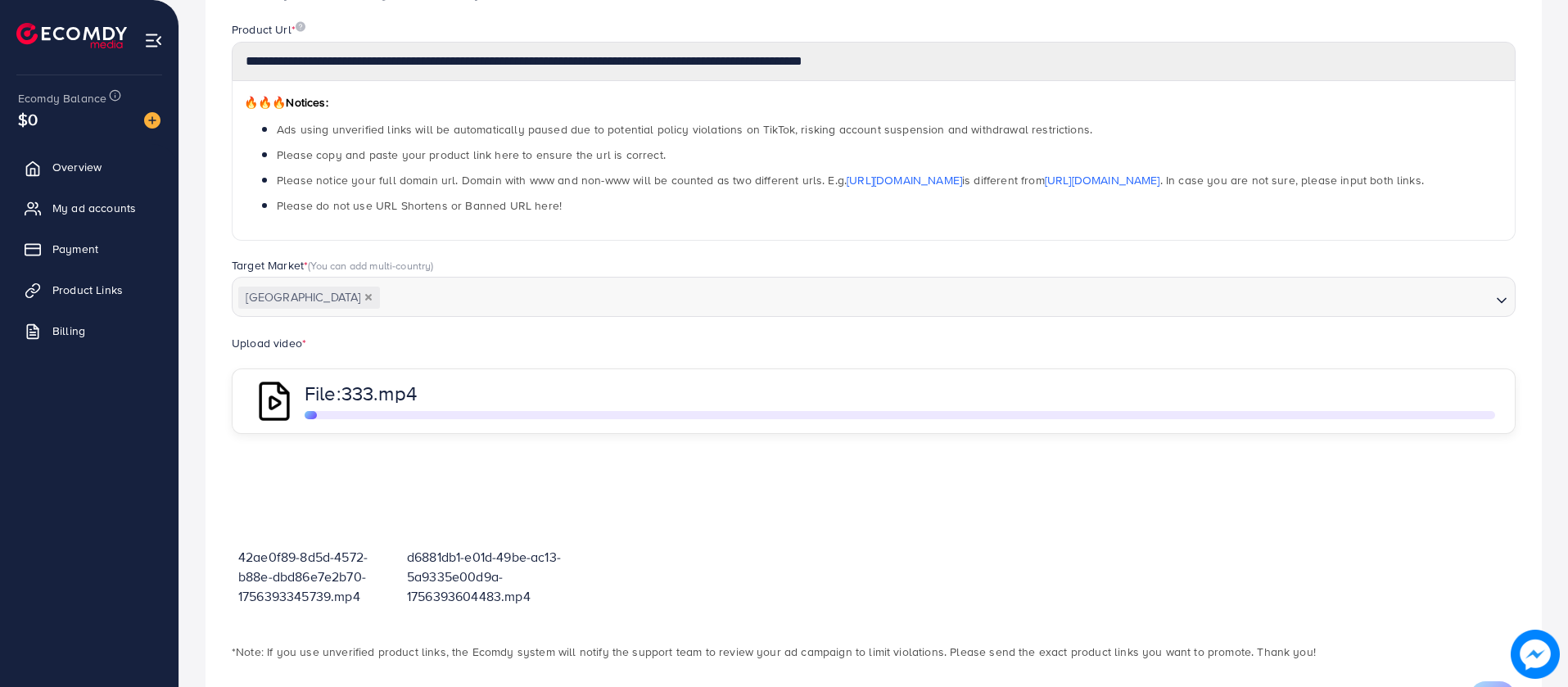
scroll to position [274, 0]
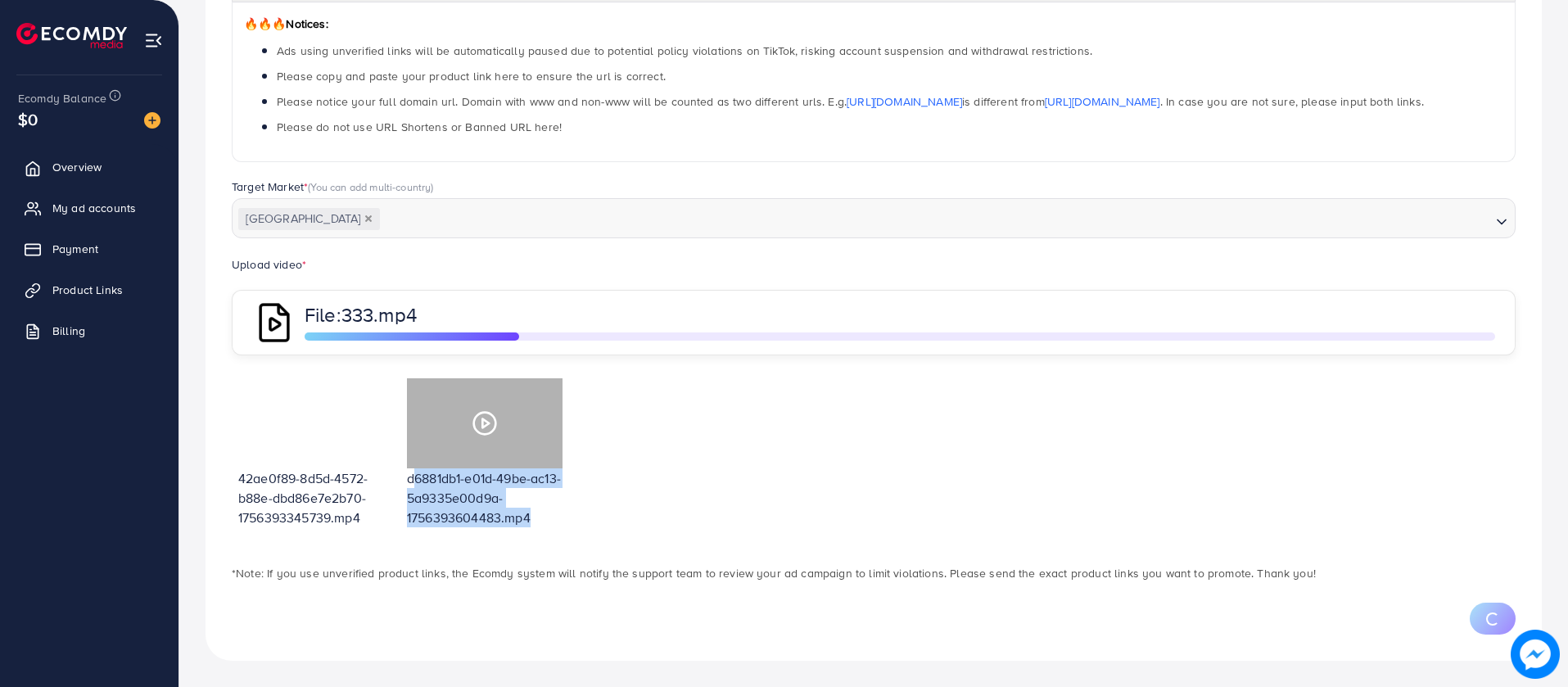
drag, startPoint x: 526, startPoint y: 513, endPoint x: 409, endPoint y: 455, distance: 130.6
click at [409, 455] on div "d6881db1-e01d-49be-ac13-5a9335e00d9a-1756393604483.mp4" at bounding box center [485, 459] width 169 height 176
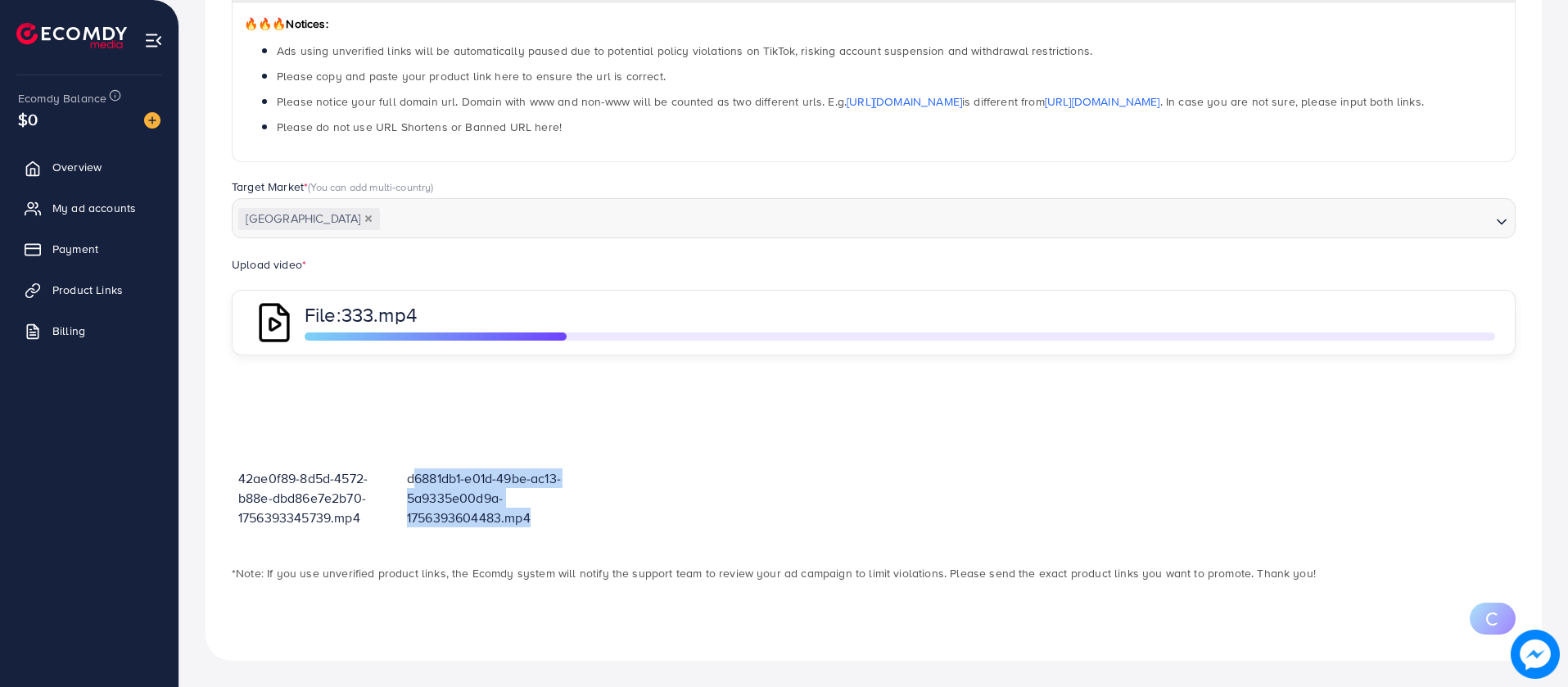
click at [593, 476] on div "42ae0f89-8d5d-4572-b88e-dbd86e7e2b70-1756393345739.mp4 d6881db1-e01d-49be-ac13-…" at bounding box center [874, 459] width 1284 height 176
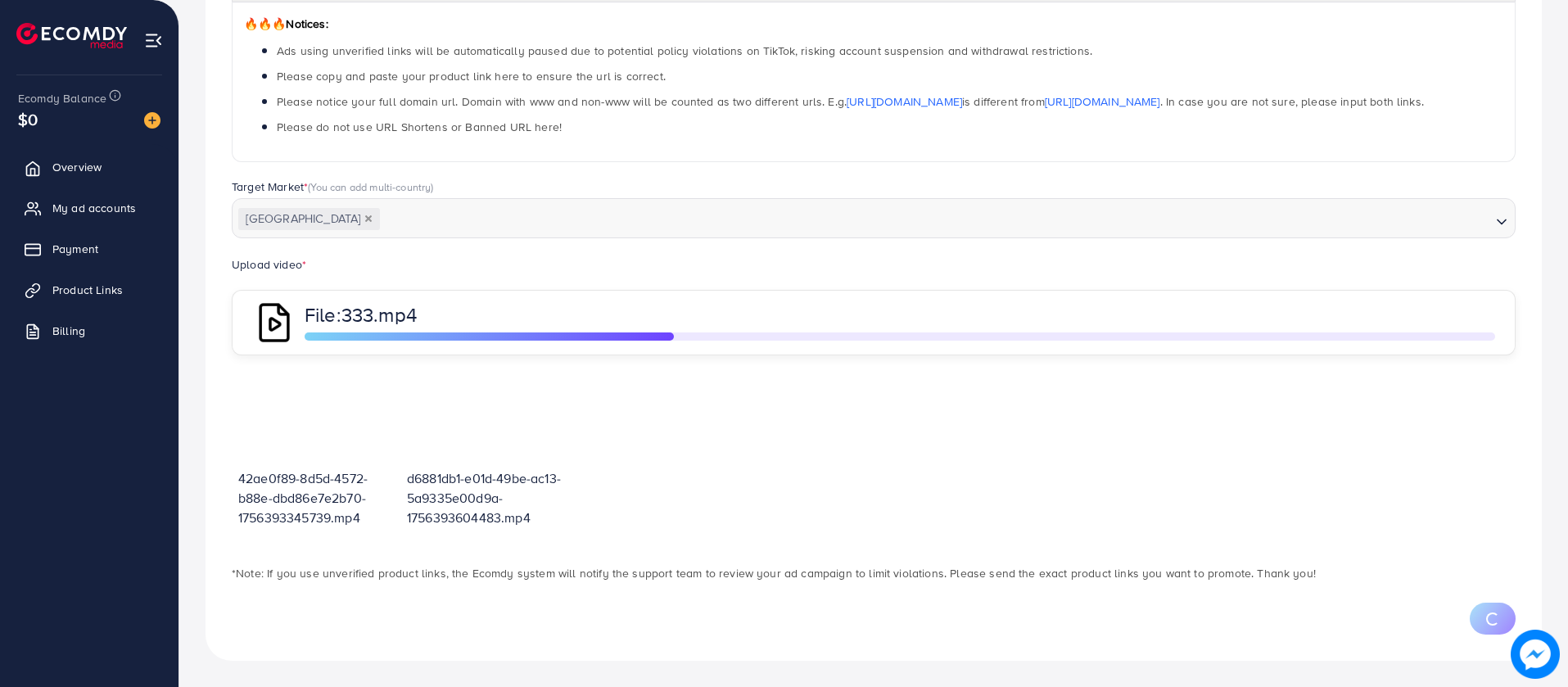
click at [593, 476] on div "42ae0f89-8d5d-4572-b88e-dbd86e7e2b70-1756393345739.mp4 d6881db1-e01d-49be-ac13-…" at bounding box center [874, 459] width 1284 height 176
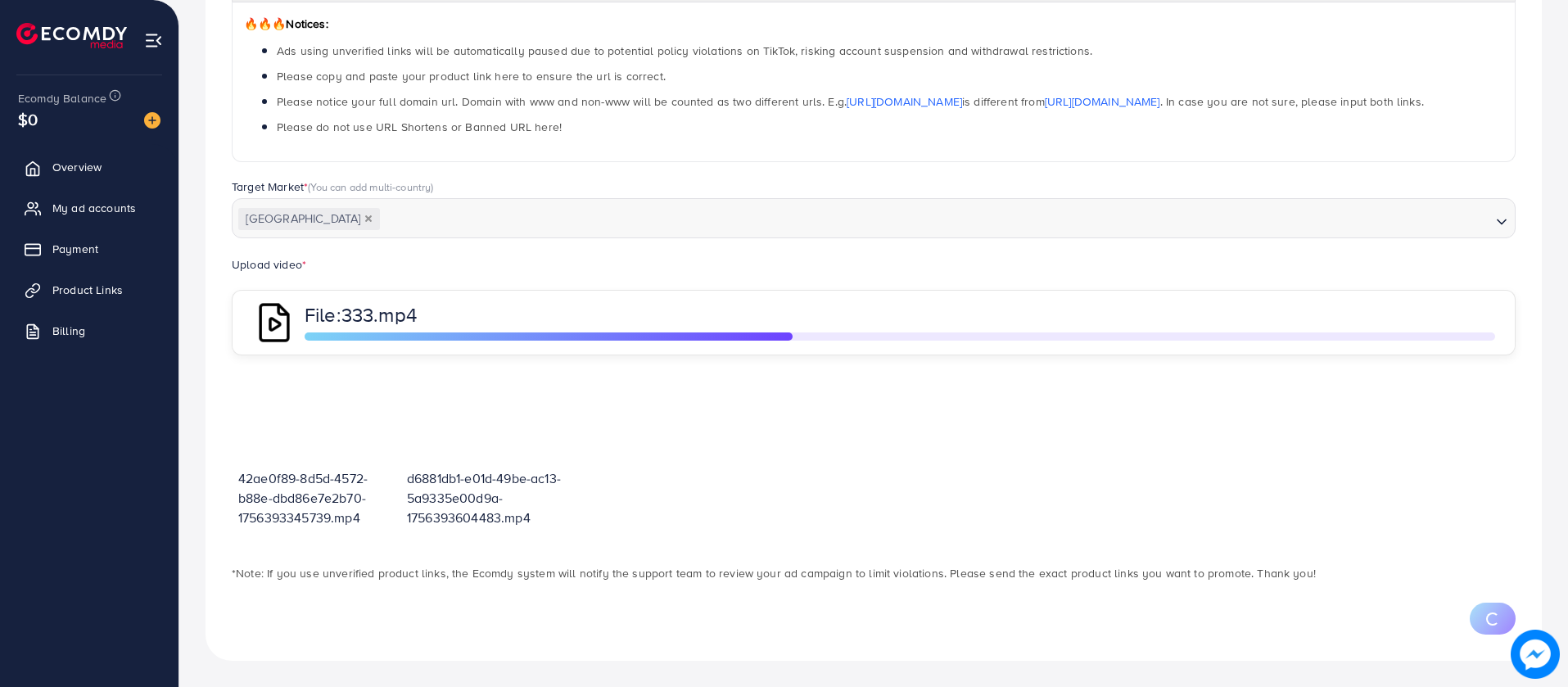
click at [593, 476] on div "42ae0f89-8d5d-4572-b88e-dbd86e7e2b70-1756393345739.mp4 d6881db1-e01d-49be-ac13-…" at bounding box center [874, 459] width 1284 height 176
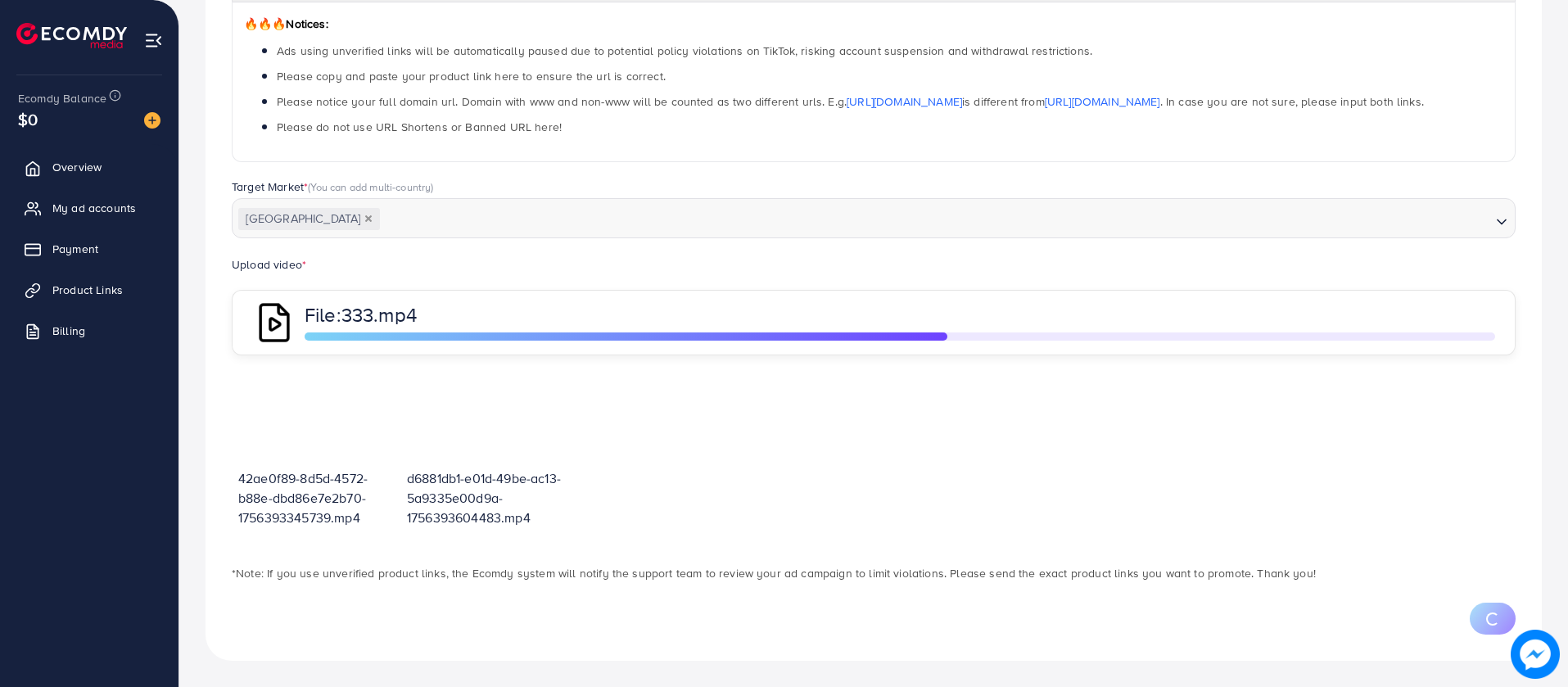
click at [593, 476] on div "42ae0f89-8d5d-4572-b88e-dbd86e7e2b70-1756393345739.mp4 d6881db1-e01d-49be-ac13-…" at bounding box center [874, 459] width 1284 height 176
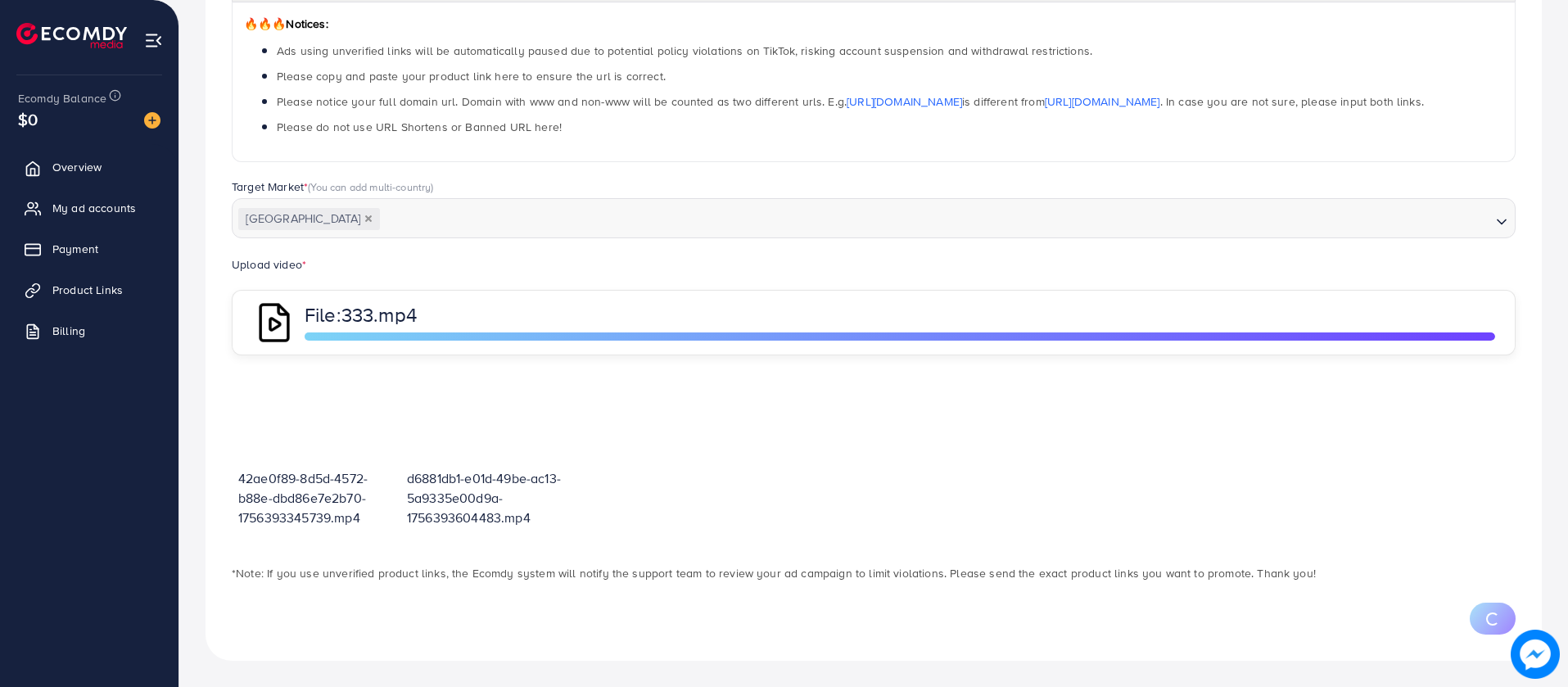
scroll to position [352, 0]
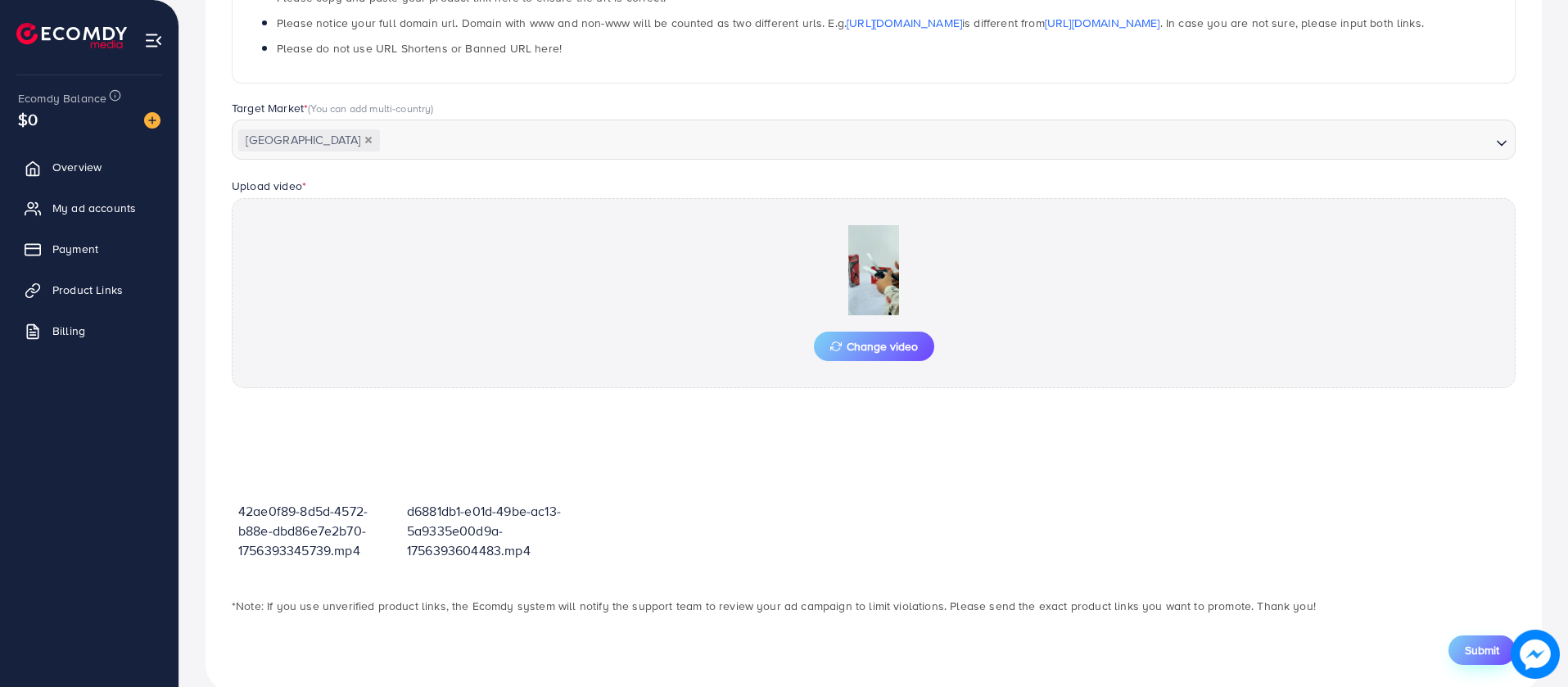
click at [1470, 644] on span "Submit" at bounding box center [1482, 649] width 34 height 16
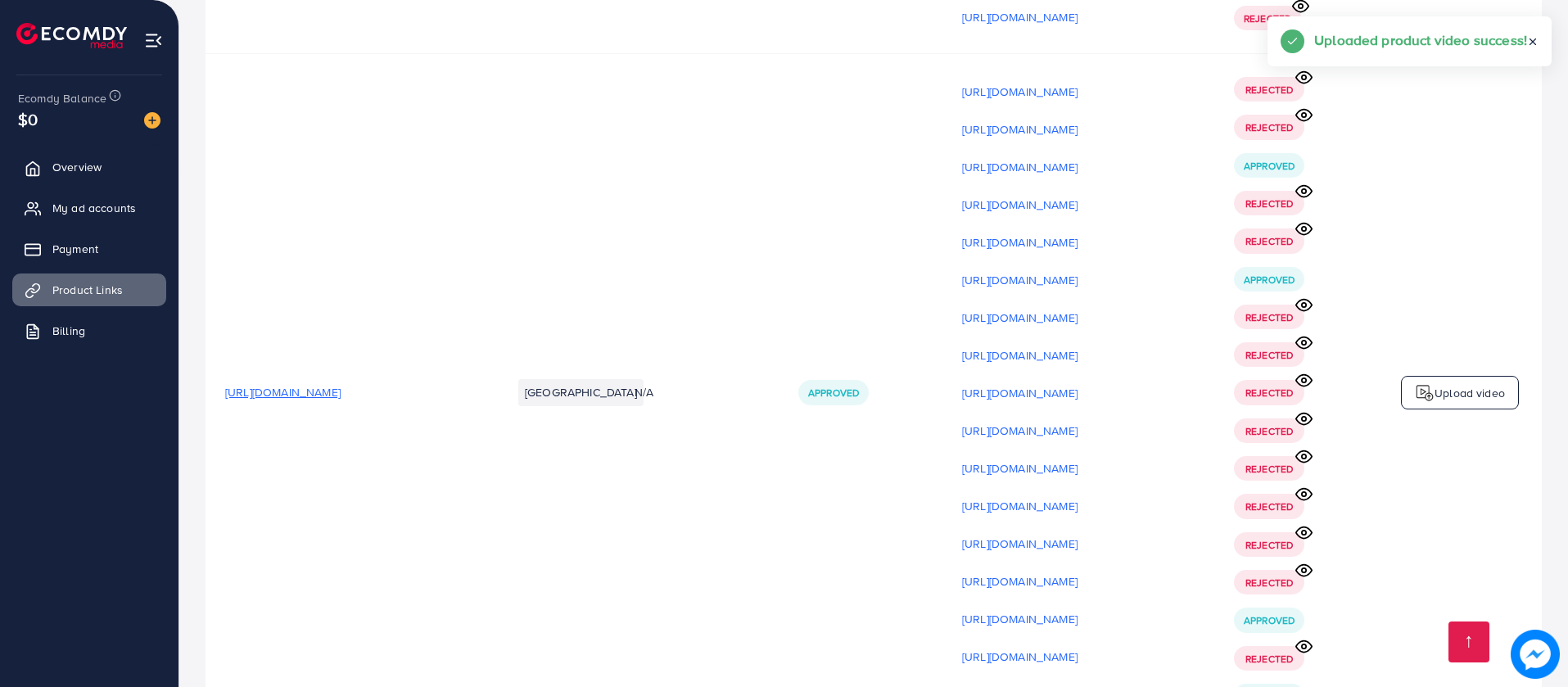
scroll to position [15068, 0]
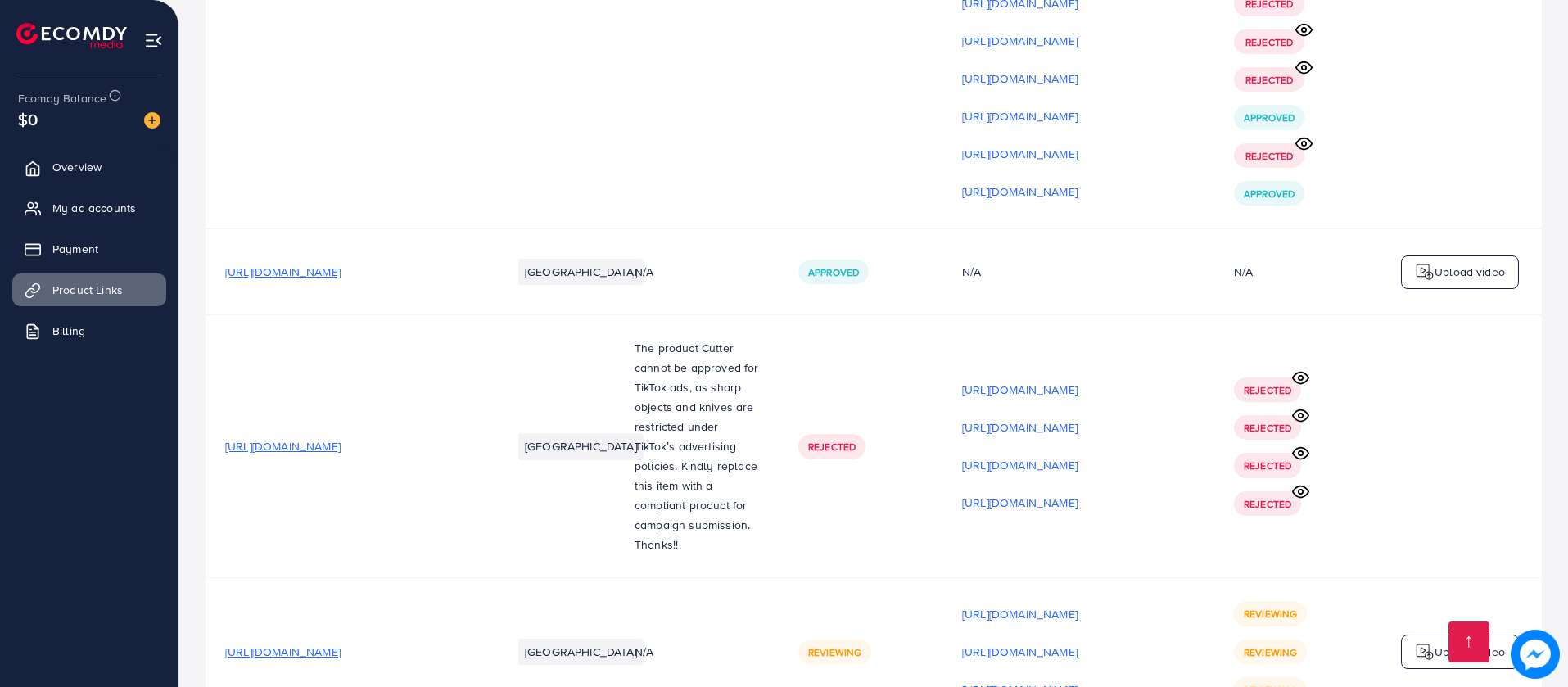
click at [1455, 642] on p "Upload video" at bounding box center [1469, 651] width 71 height 20
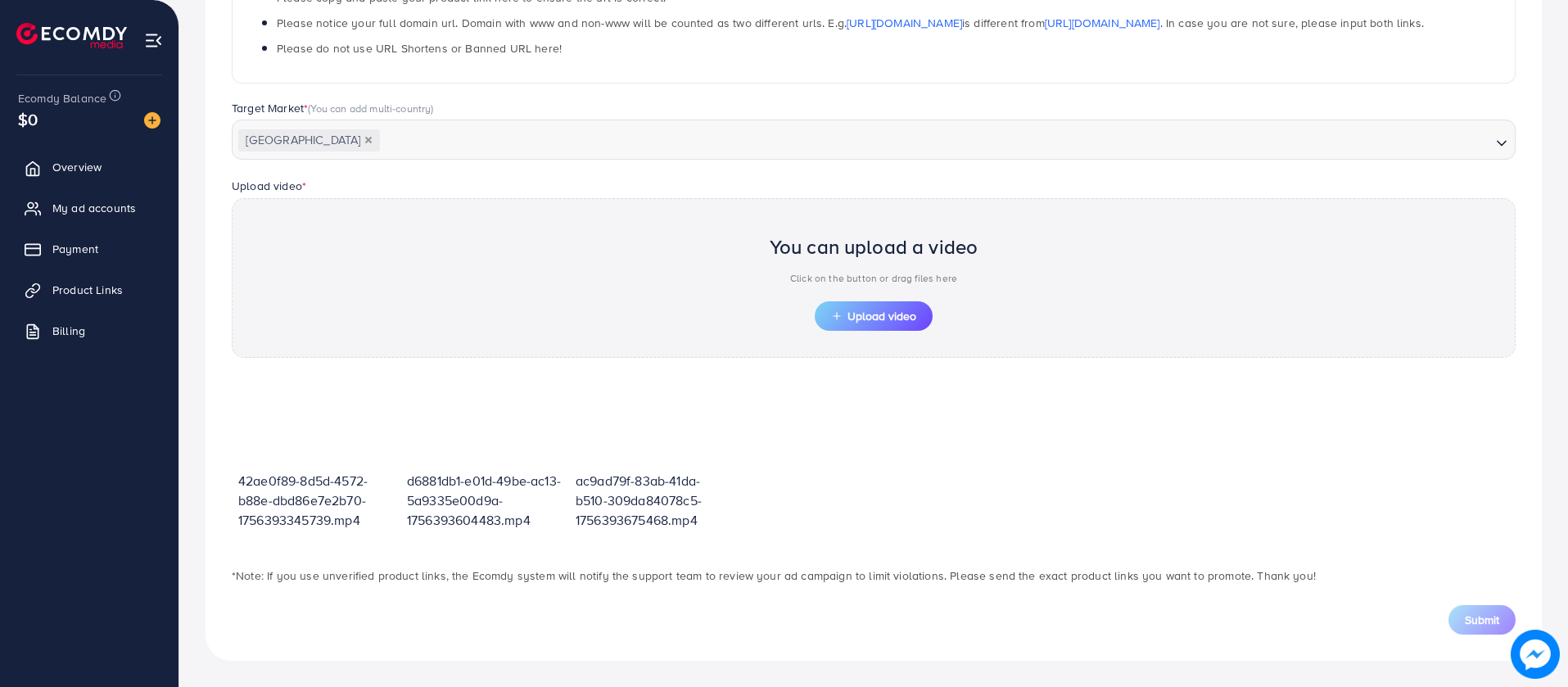
scroll to position [352, 0]
click at [888, 310] on span "Upload video" at bounding box center [874, 315] width 85 height 11
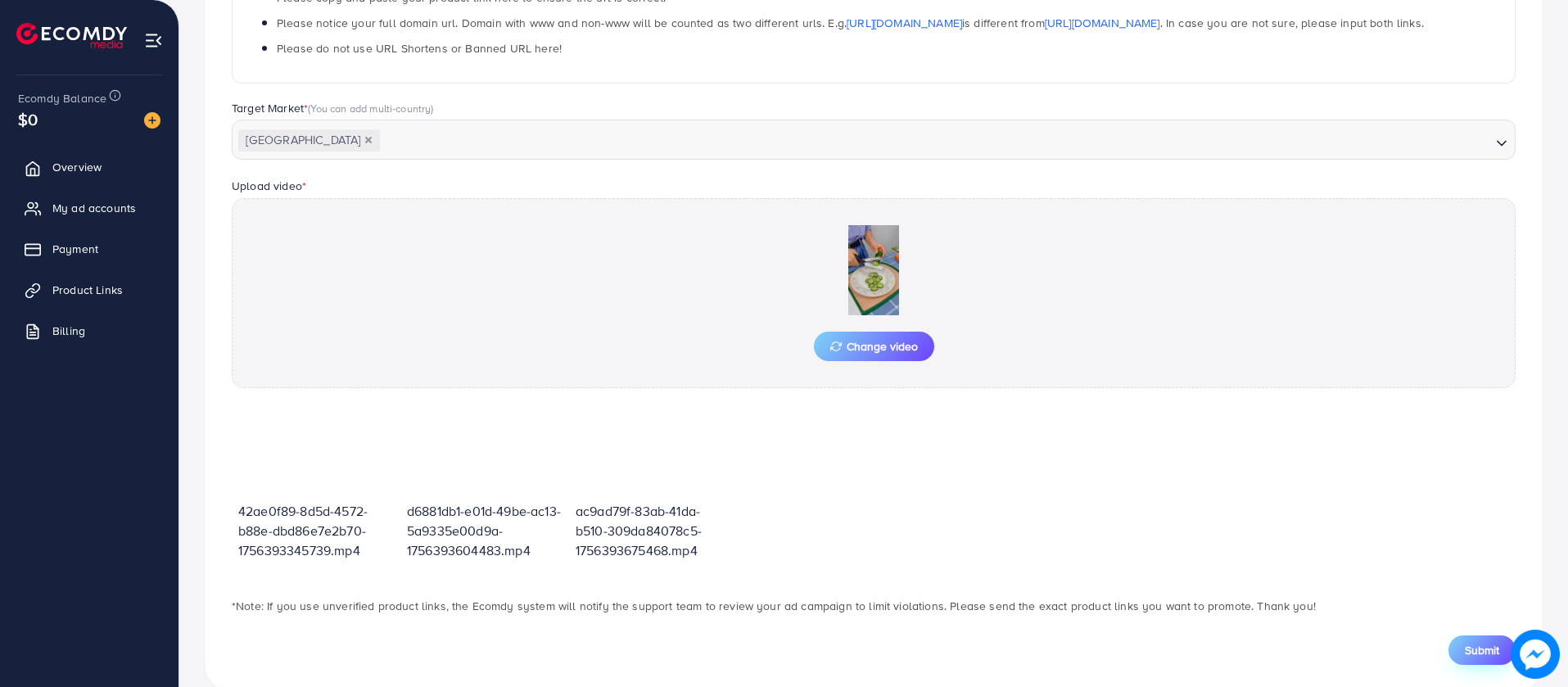
click at [1496, 650] on span "Submit" at bounding box center [1482, 649] width 34 height 16
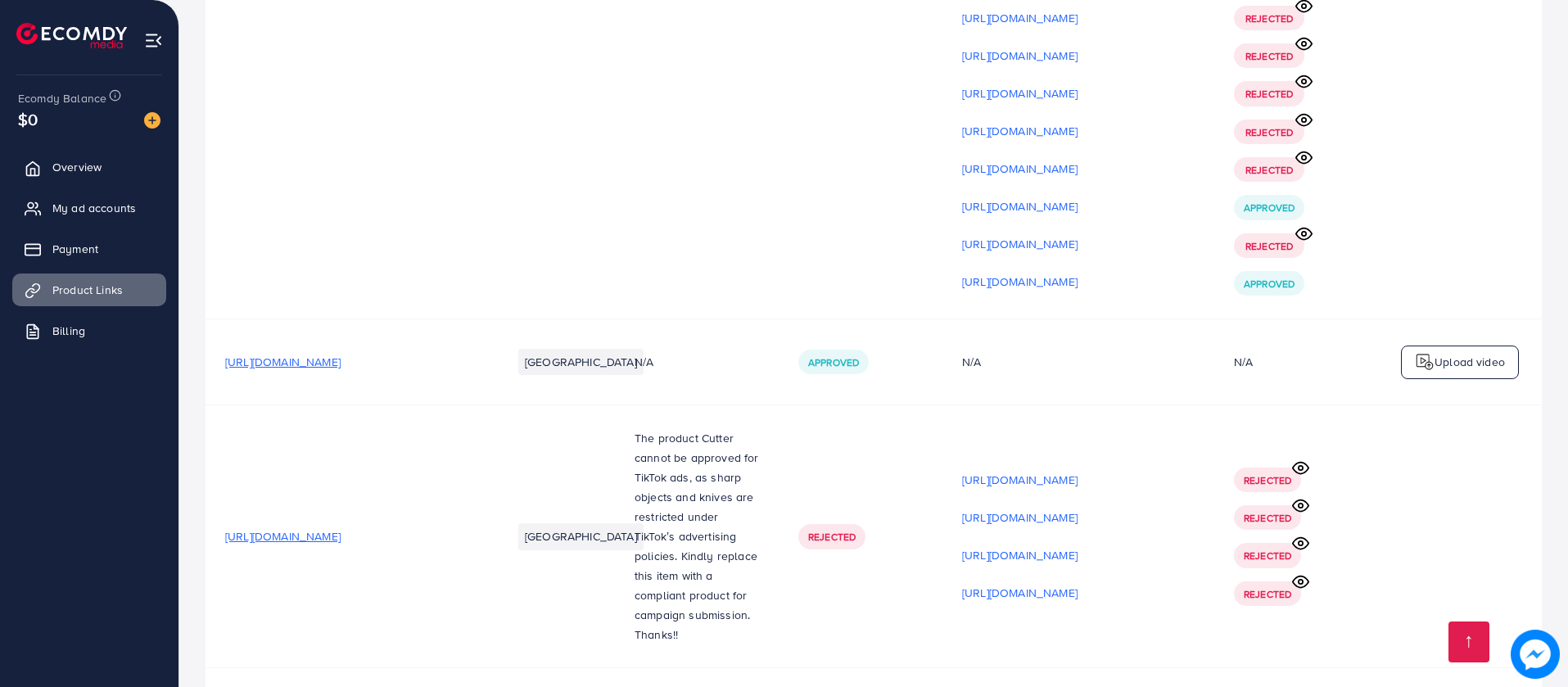
scroll to position [15105, 0]
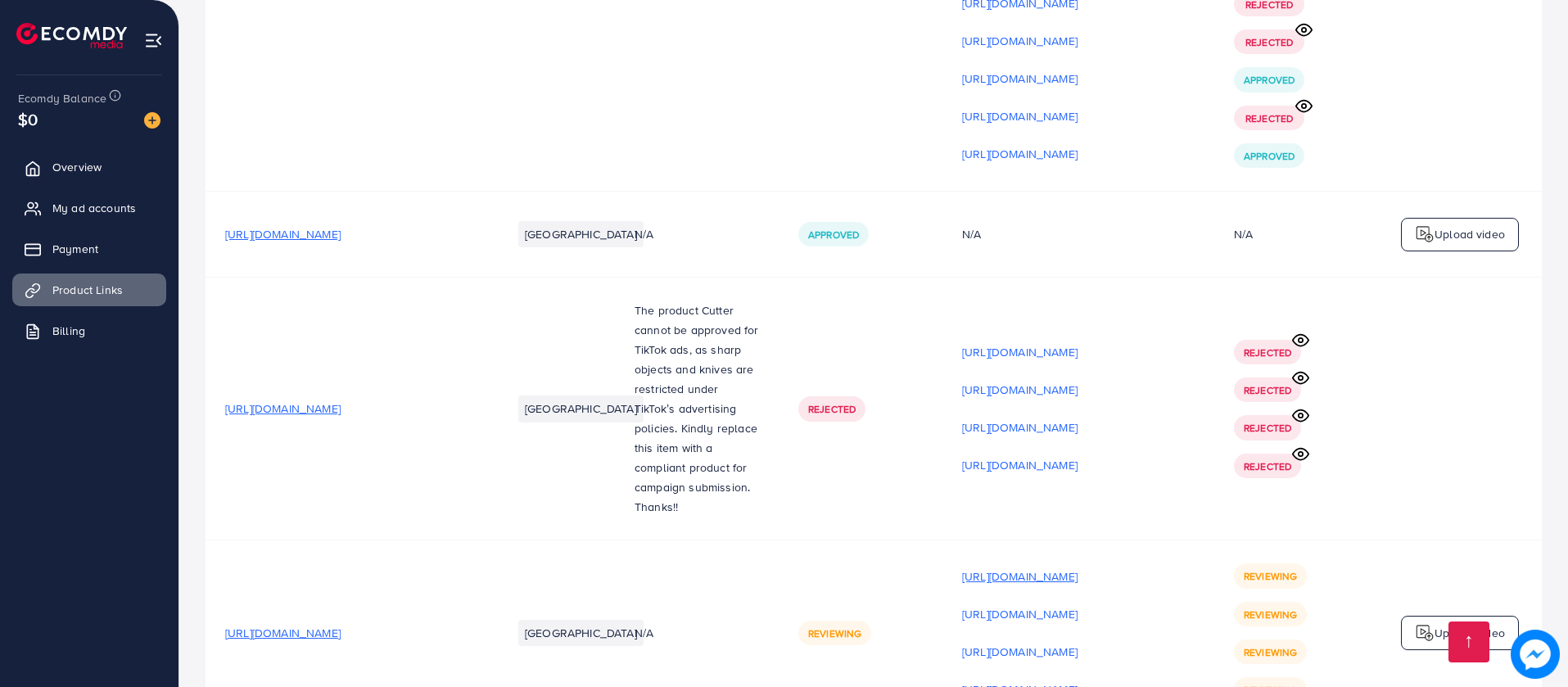
click at [987, 567] on p "[URL][DOMAIN_NAME]" at bounding box center [1019, 576] width 115 height 20
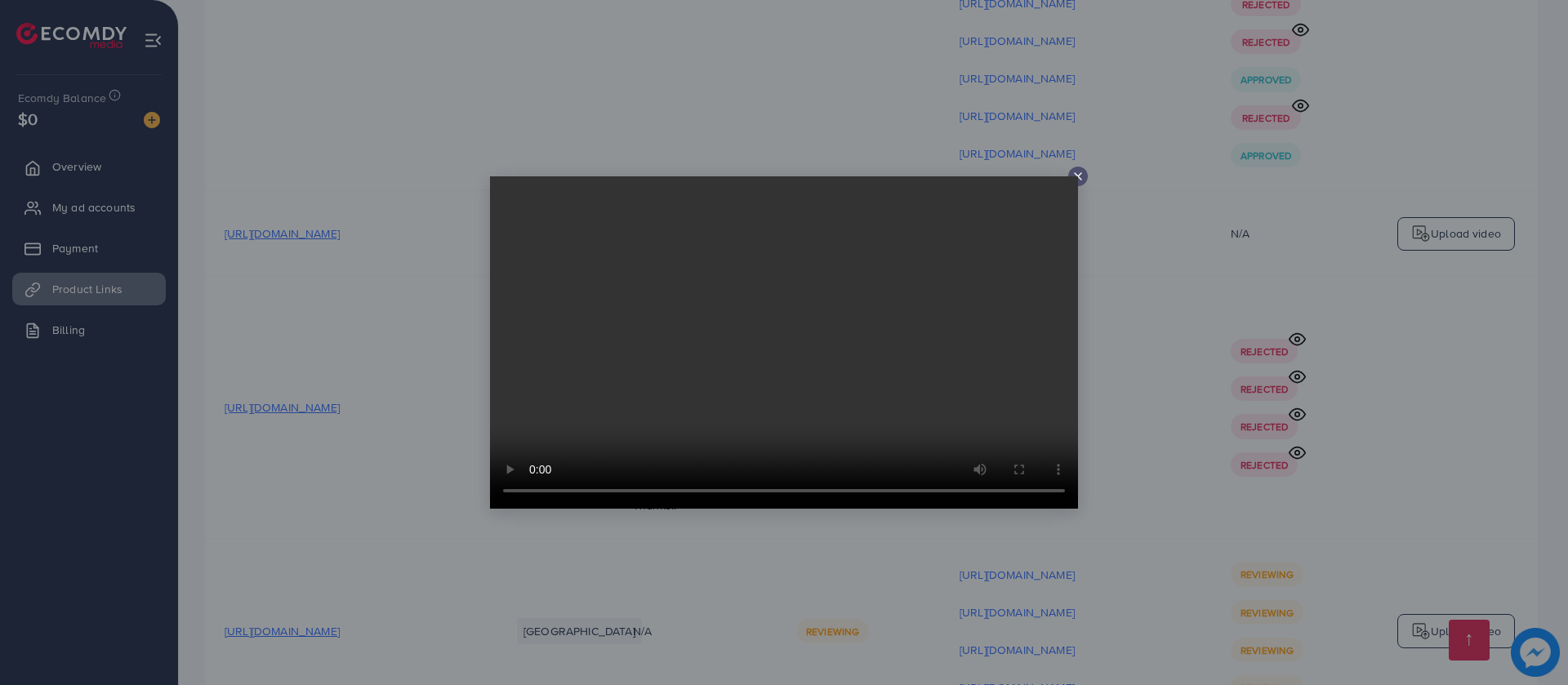
click at [1078, 172] on icon at bounding box center [1077, 176] width 13 height 13
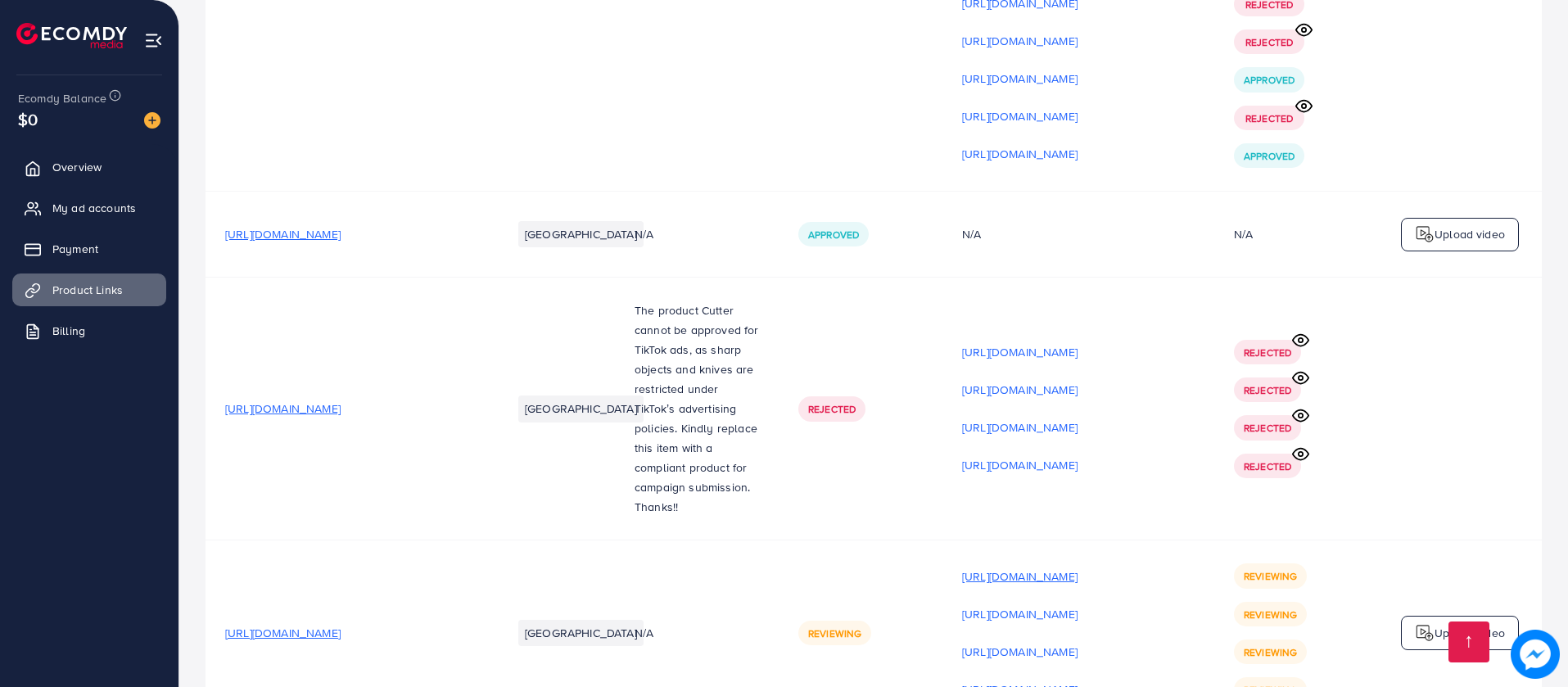
click at [962, 567] on p "[URL][DOMAIN_NAME]" at bounding box center [1019, 576] width 115 height 20
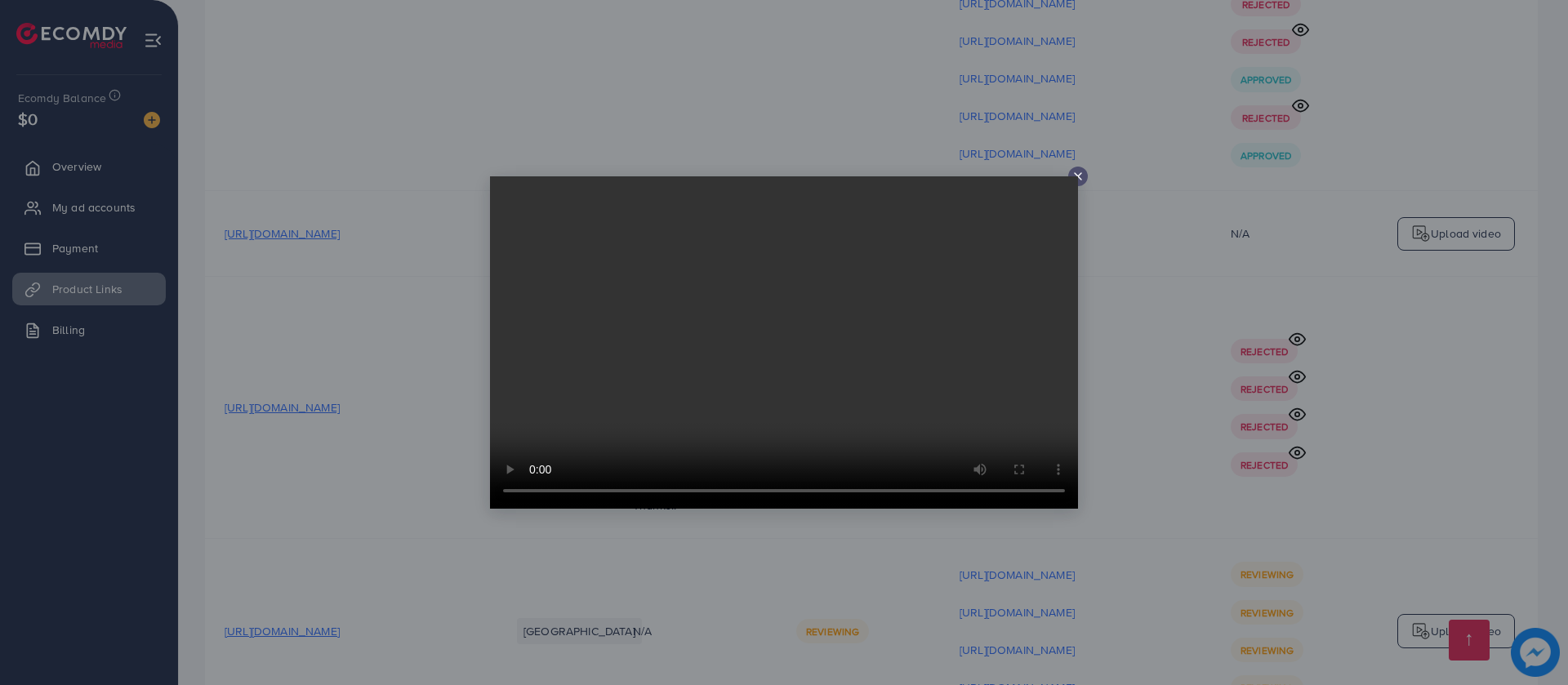
click at [1074, 170] on icon at bounding box center [1077, 176] width 13 height 13
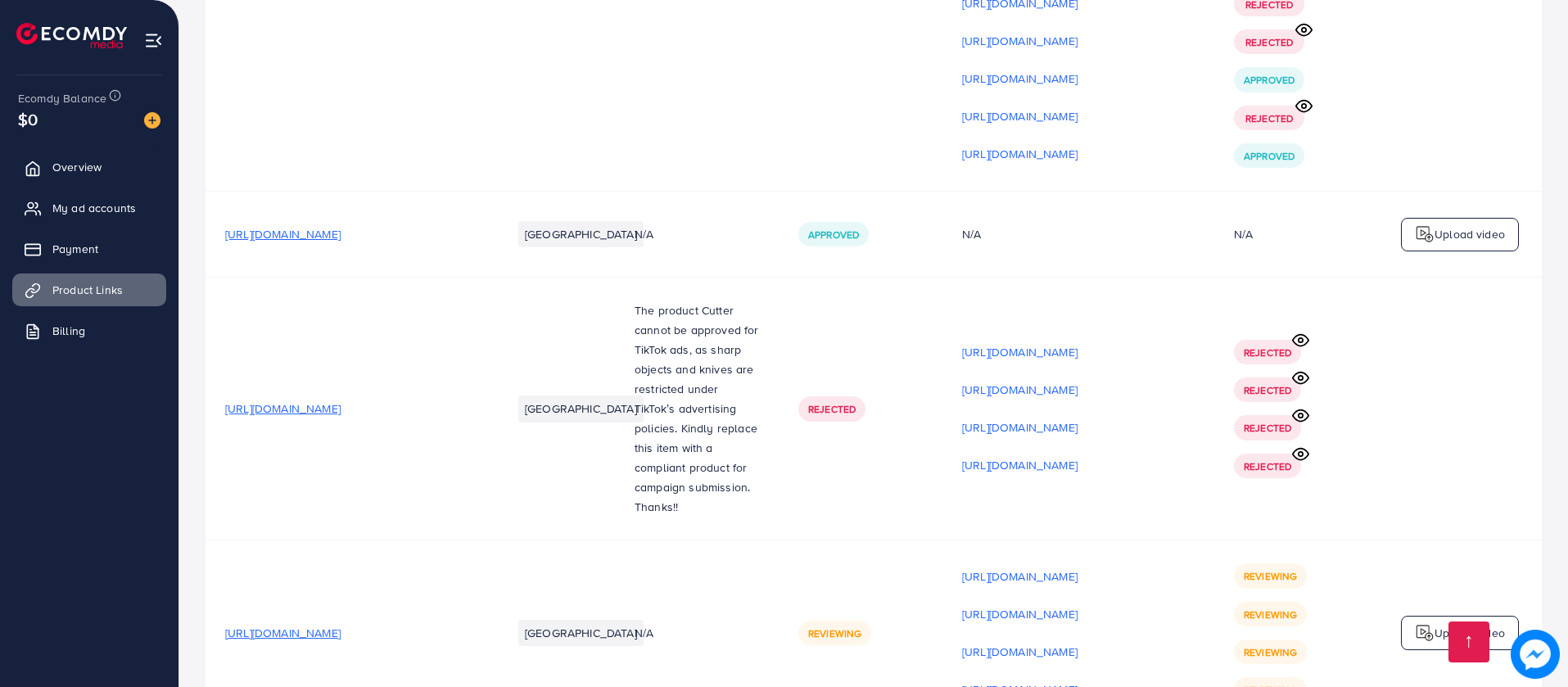
click at [340, 625] on span "[URL][DOMAIN_NAME]" at bounding box center [282, 632] width 115 height 16
